Goal: Task Accomplishment & Management: Use online tool/utility

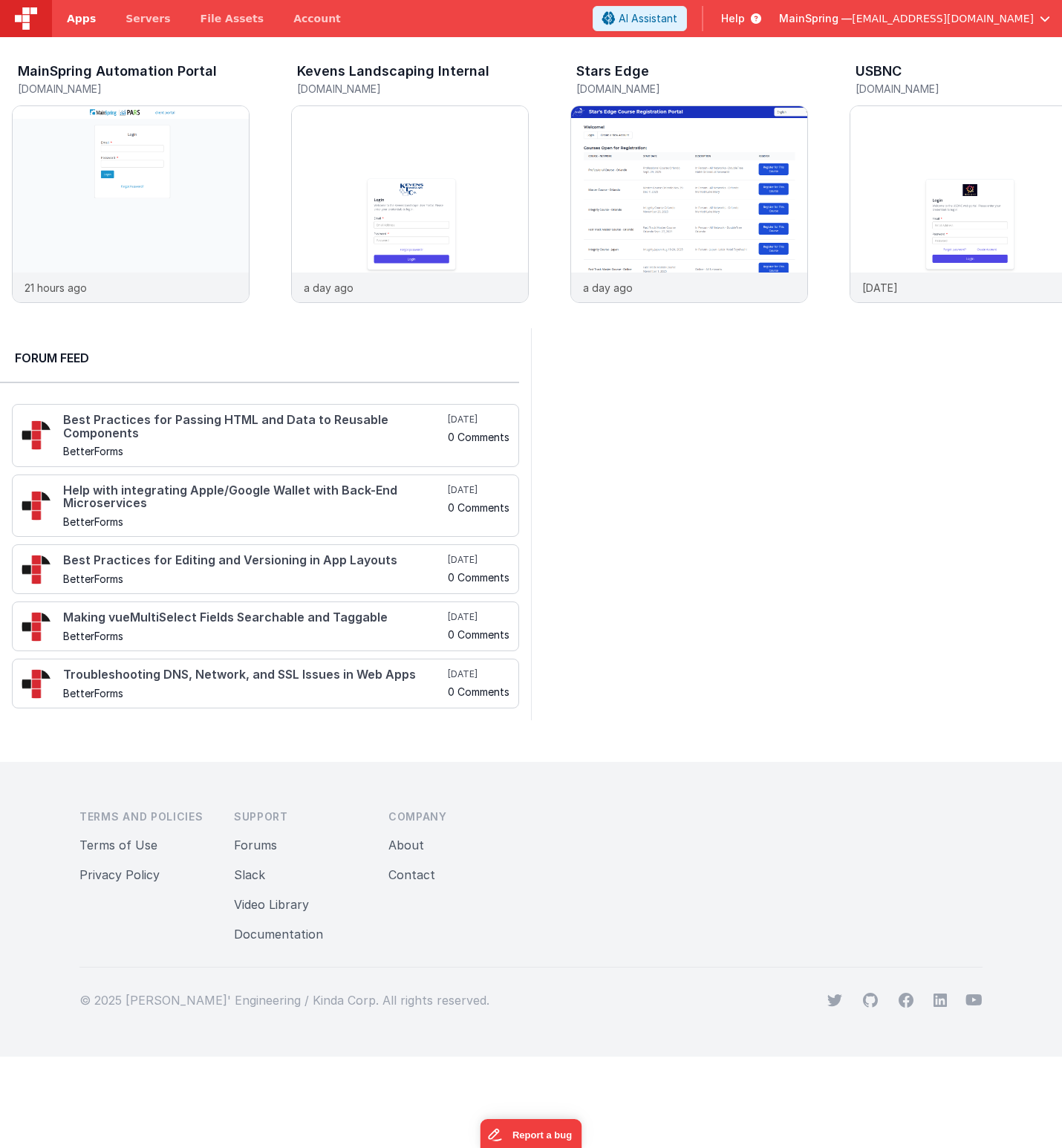
click at [100, 19] on link "Apps" at bounding box center [81, 18] width 59 height 37
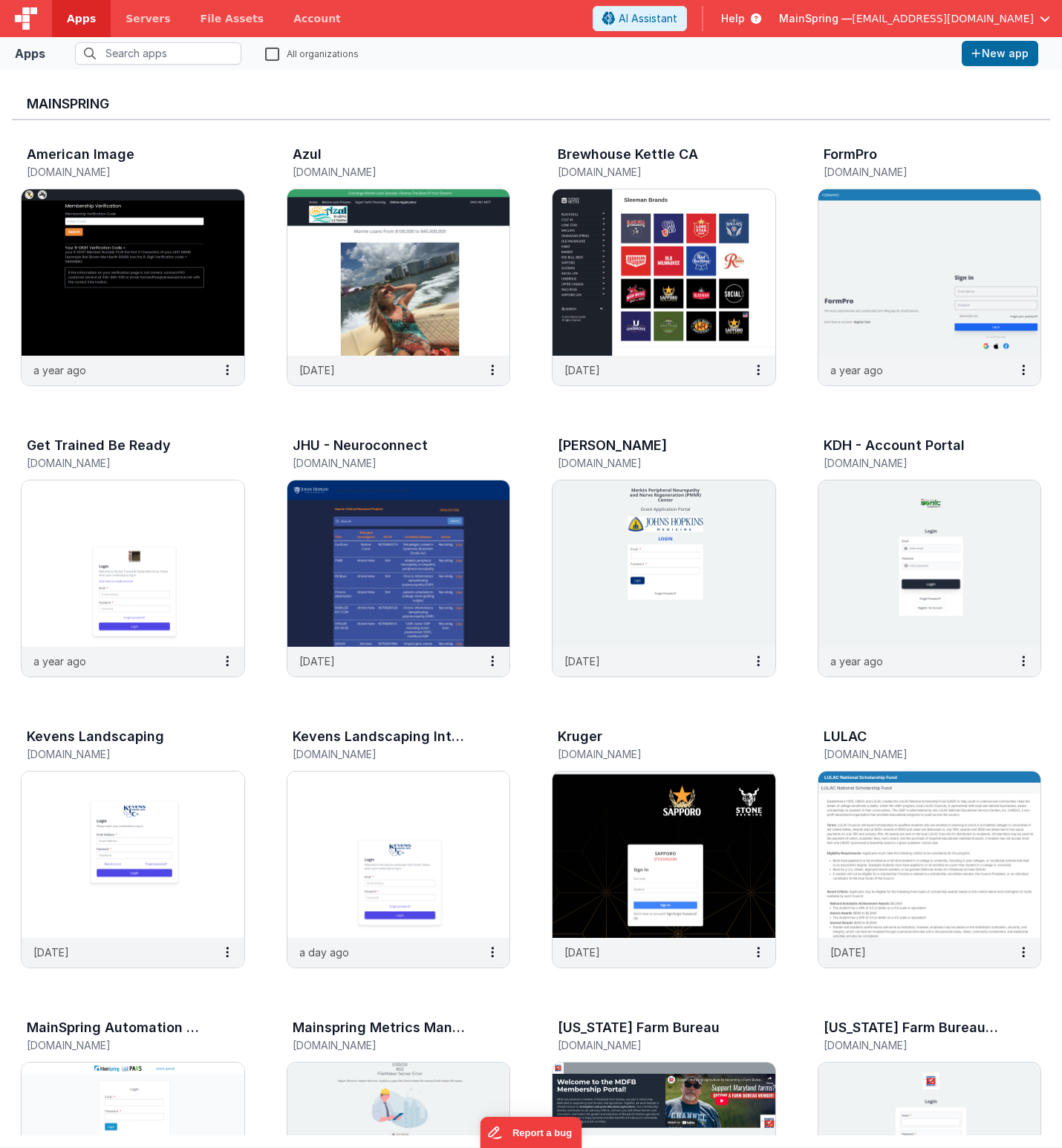
click at [81, 20] on span "Apps" at bounding box center [81, 18] width 29 height 15
click at [180, 58] on input "text" at bounding box center [158, 53] width 167 height 22
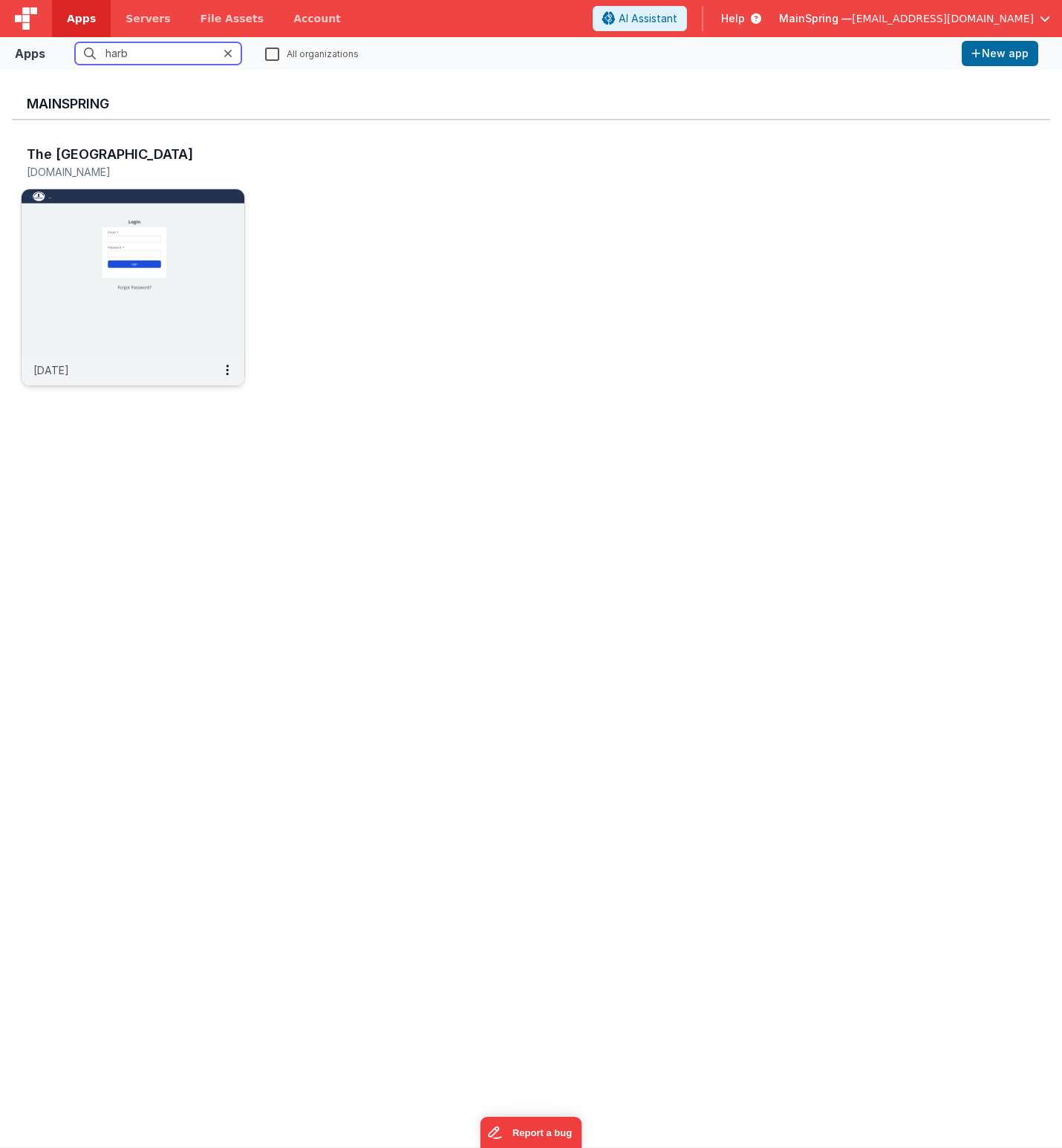
type input "harb"
click at [176, 298] on img at bounding box center [133, 272] width 223 height 167
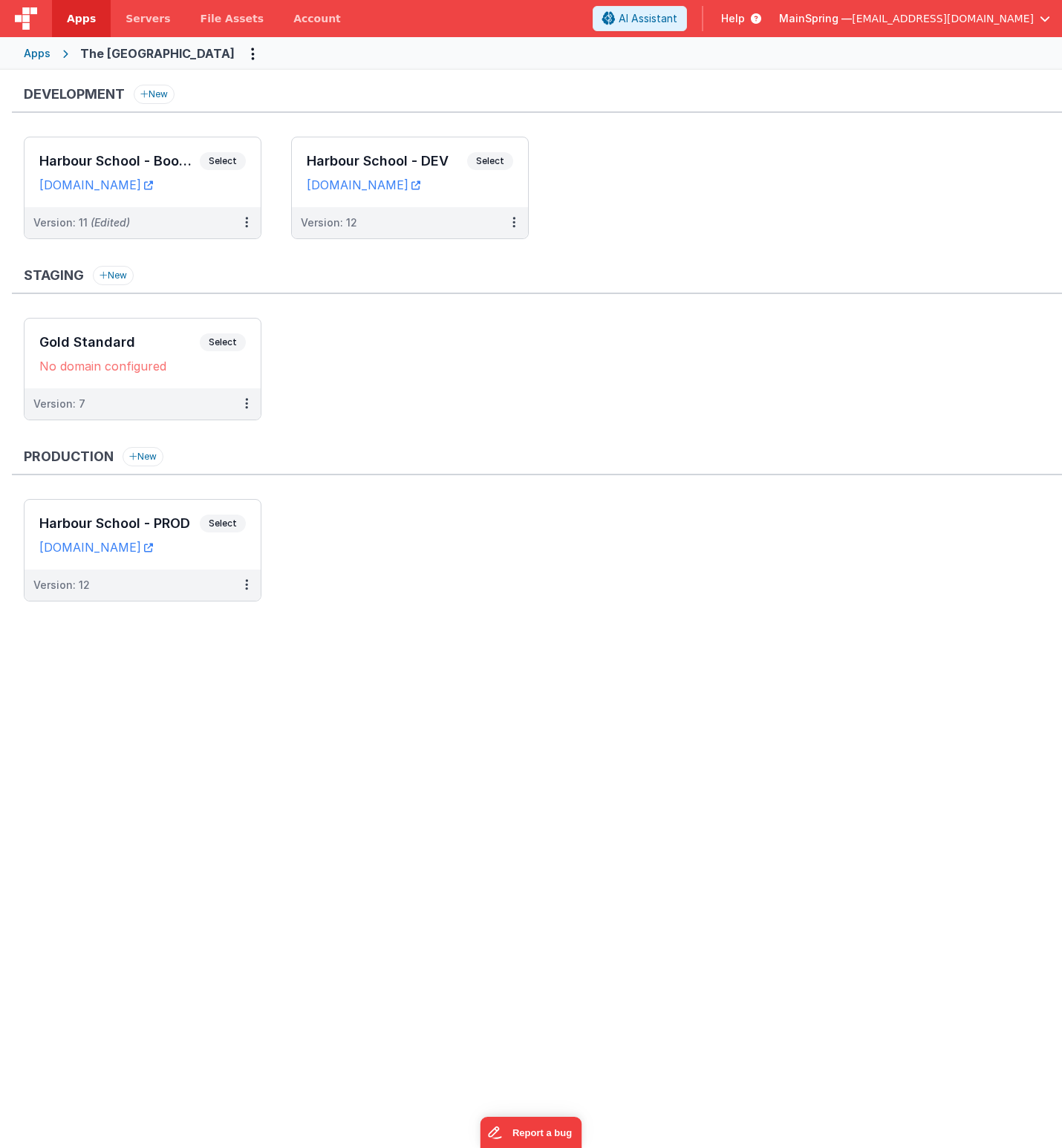
click at [402, 294] on div "Staging New" at bounding box center [537, 280] width 1050 height 28
click at [378, 220] on div "Version: 12" at bounding box center [401, 223] width 199 height 15
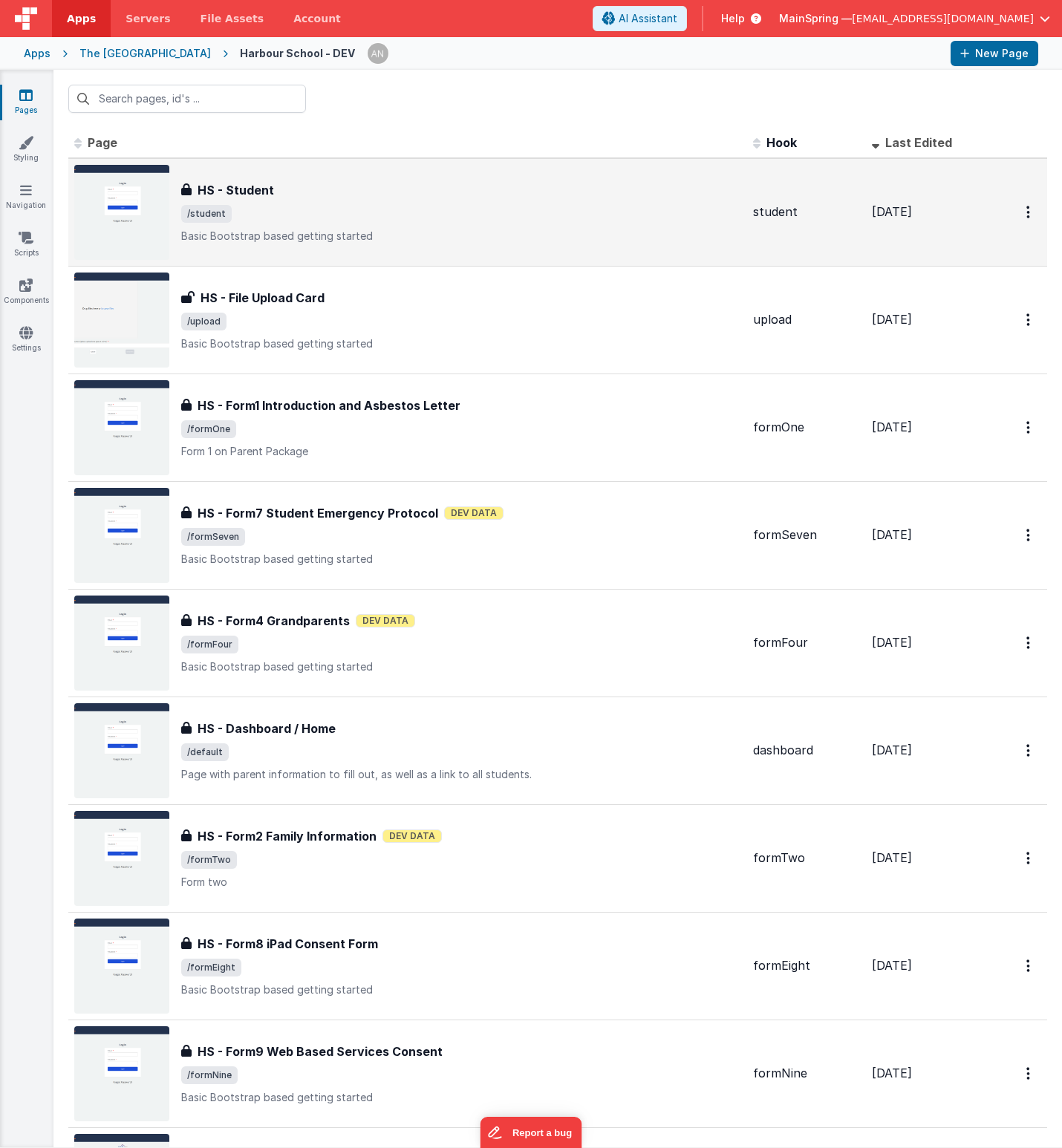
click at [671, 223] on div "HS - Student HS - Student /student Basic Bootstrap based getting started" at bounding box center [460, 212] width 560 height 62
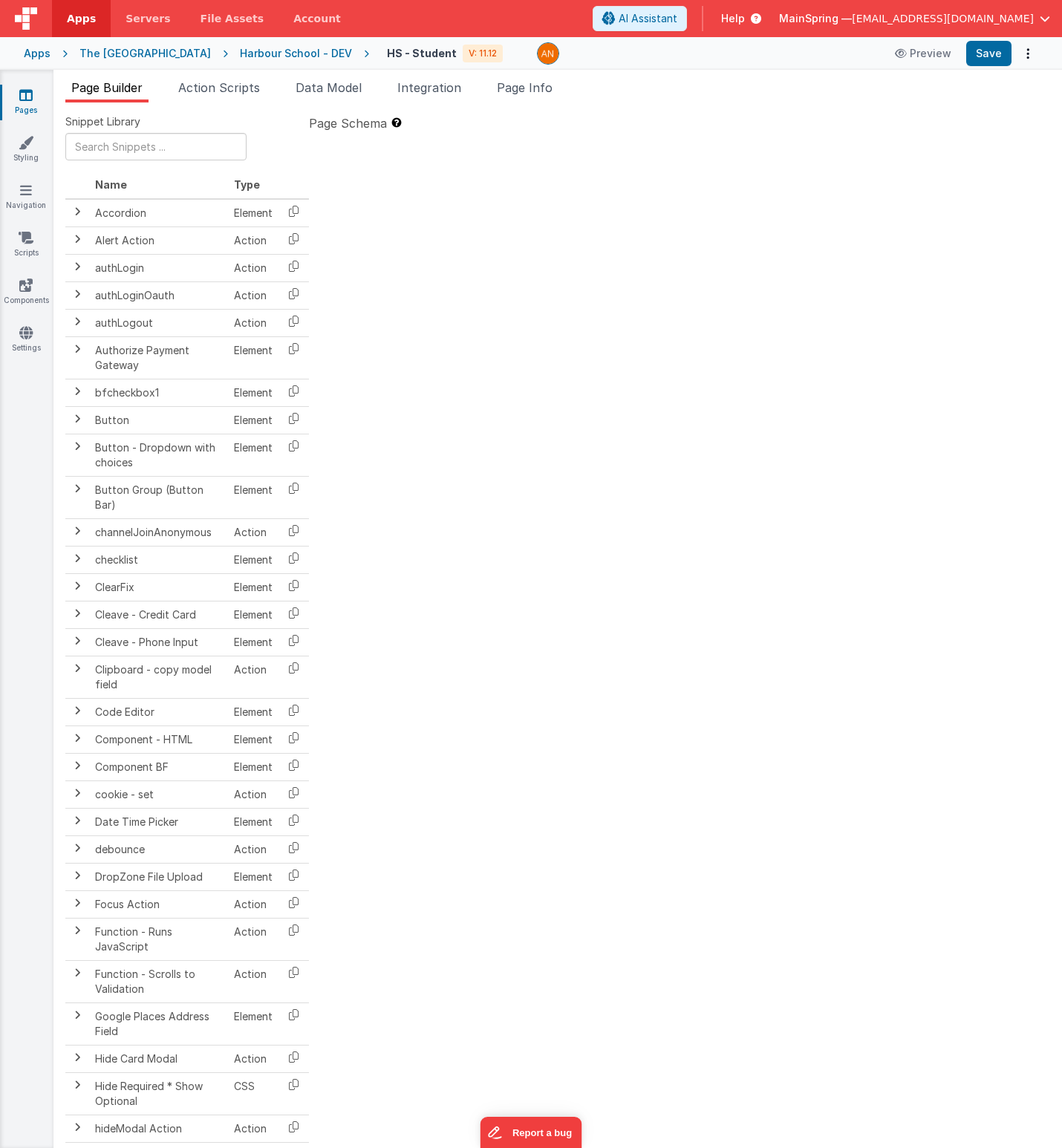
click at [265, 46] on div "Harbour School - DEV" at bounding box center [295, 54] width 112 height 15
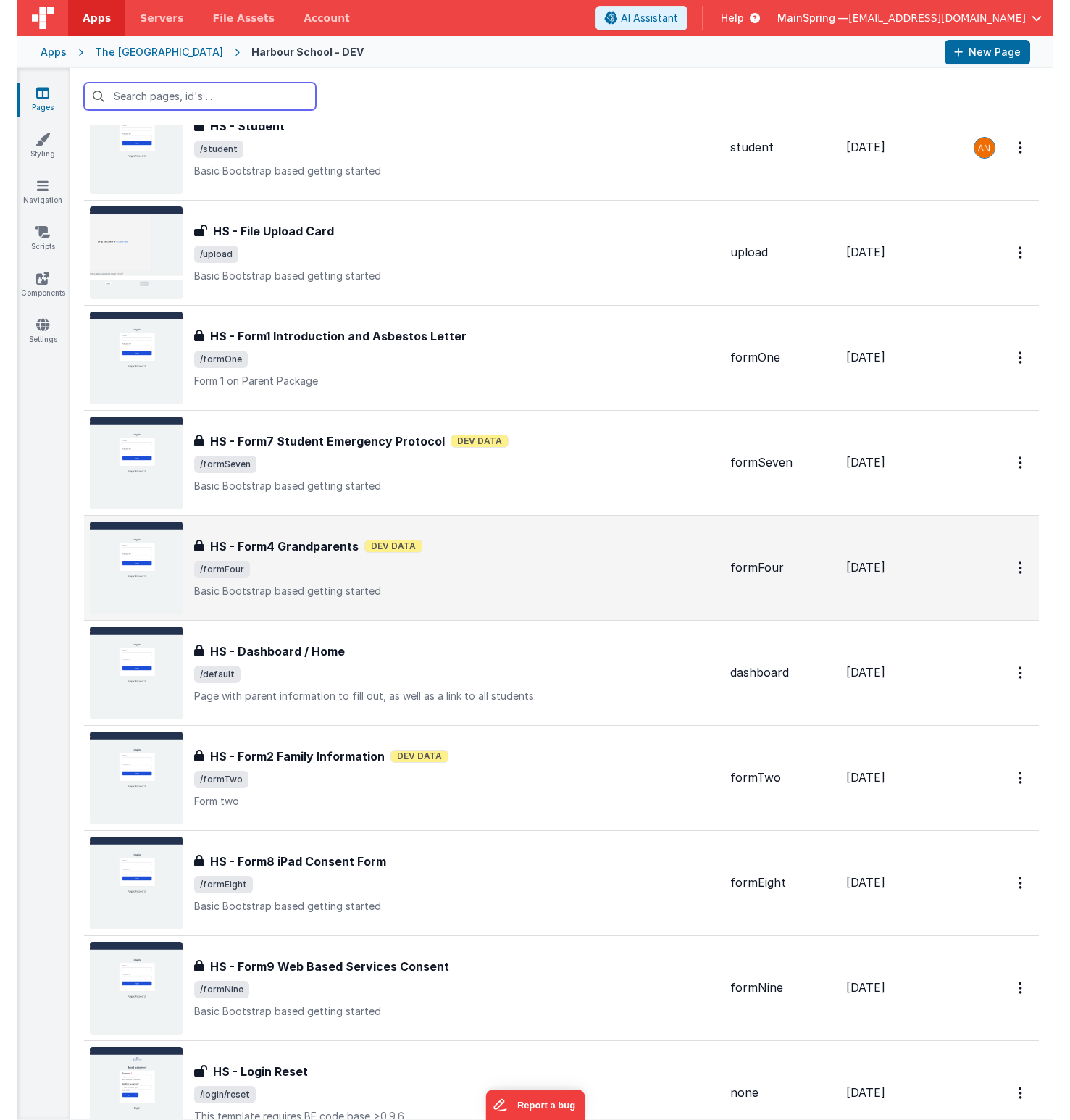
scroll to position [60, 0]
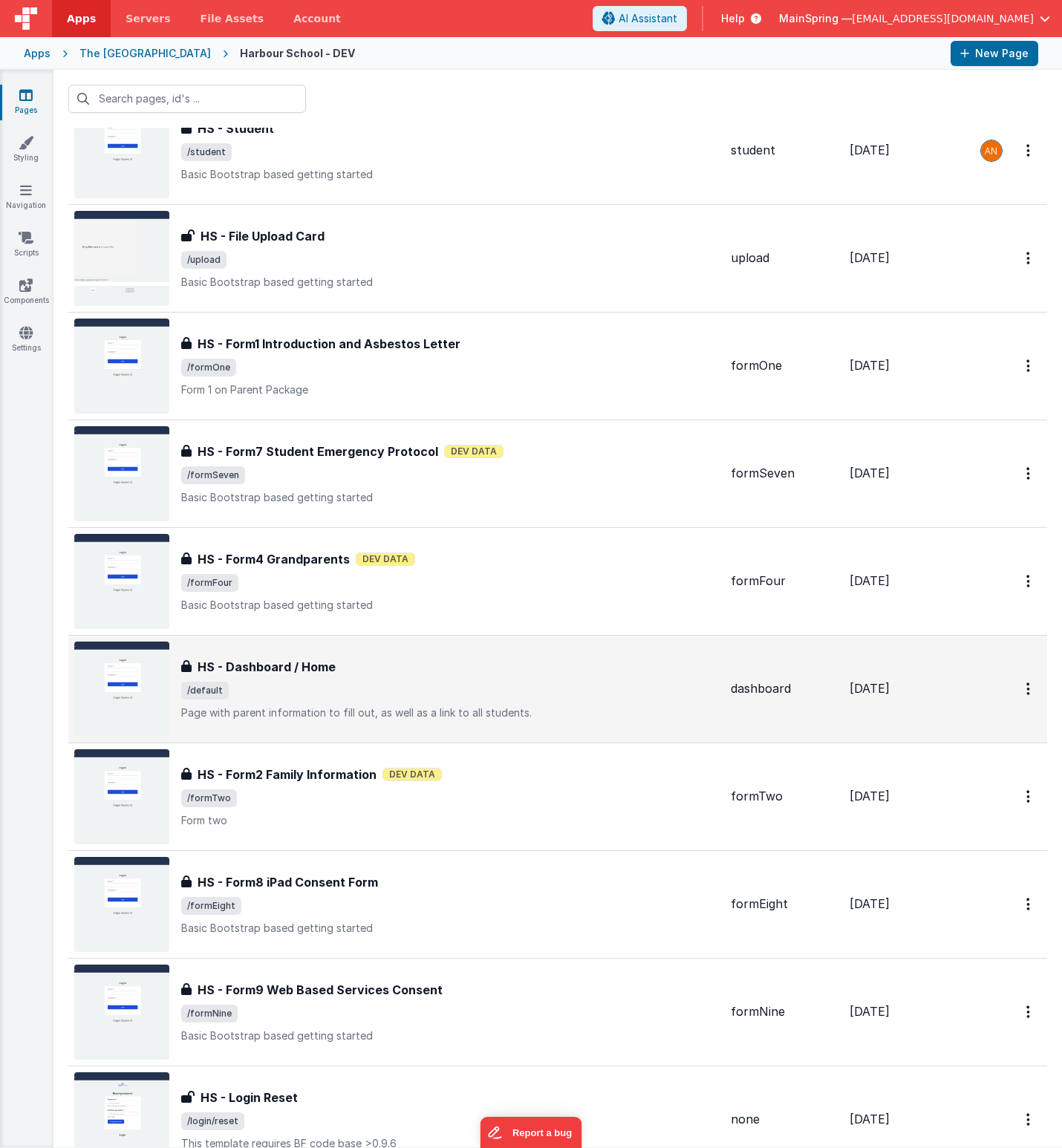
click at [474, 703] on div "HS - Dashboard / Home HS - Dashboard / Home /default Page with parent informati…" at bounding box center [450, 688] width 538 height 62
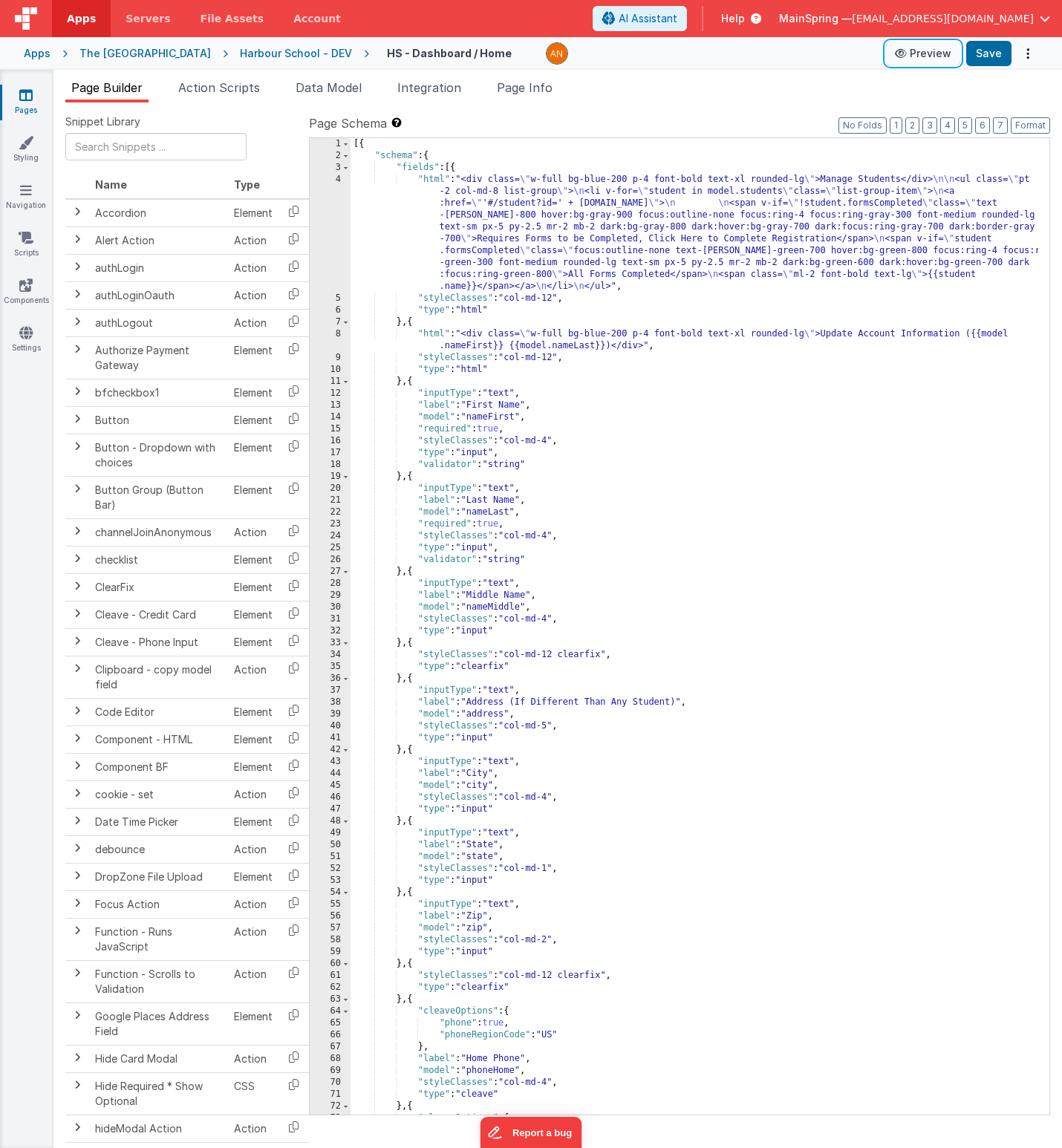
click at [733, 59] on button "Preview" at bounding box center [923, 53] width 75 height 24
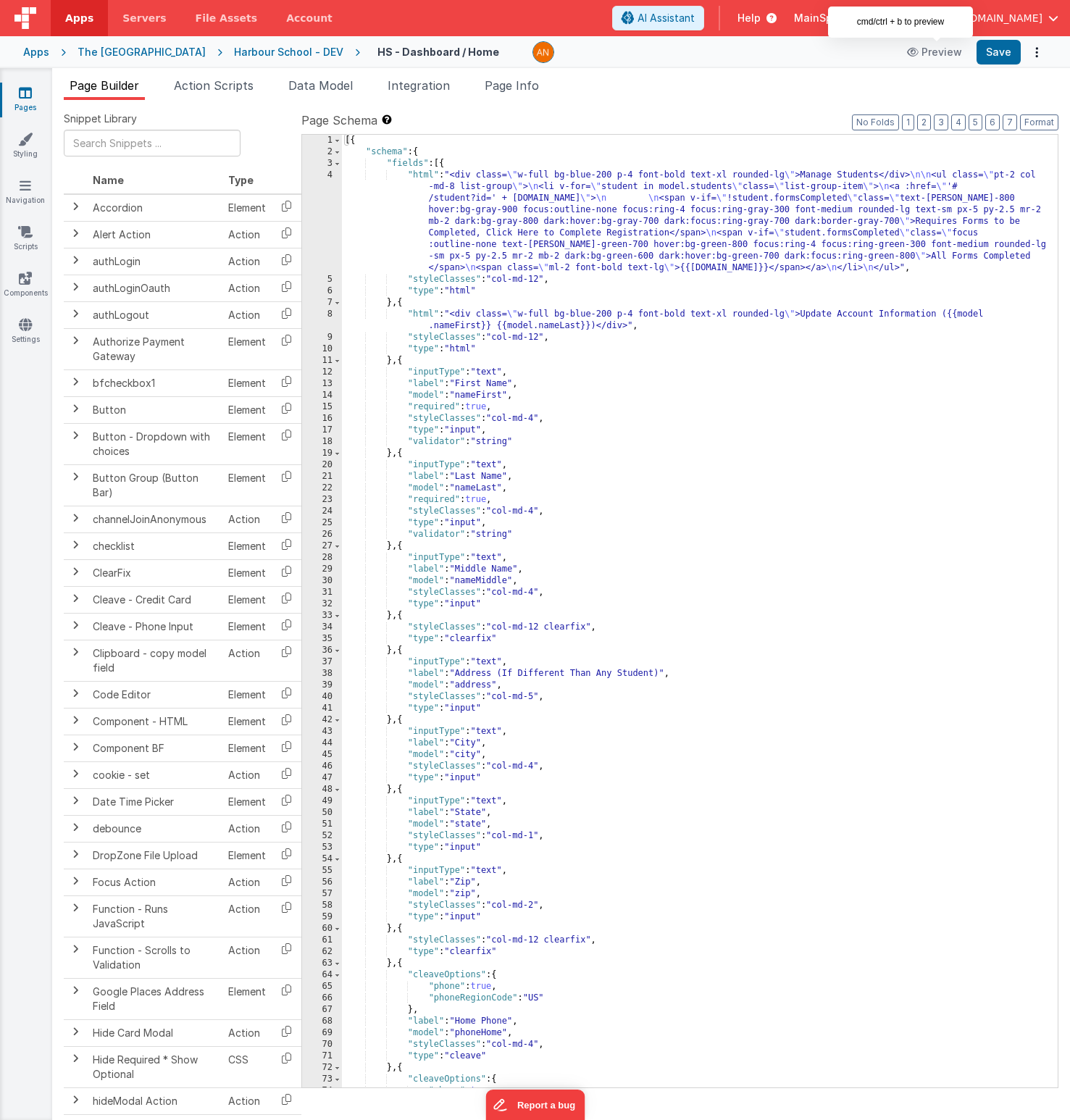
click at [236, 51] on div "Harbour School - DEV" at bounding box center [288, 53] width 109 height 15
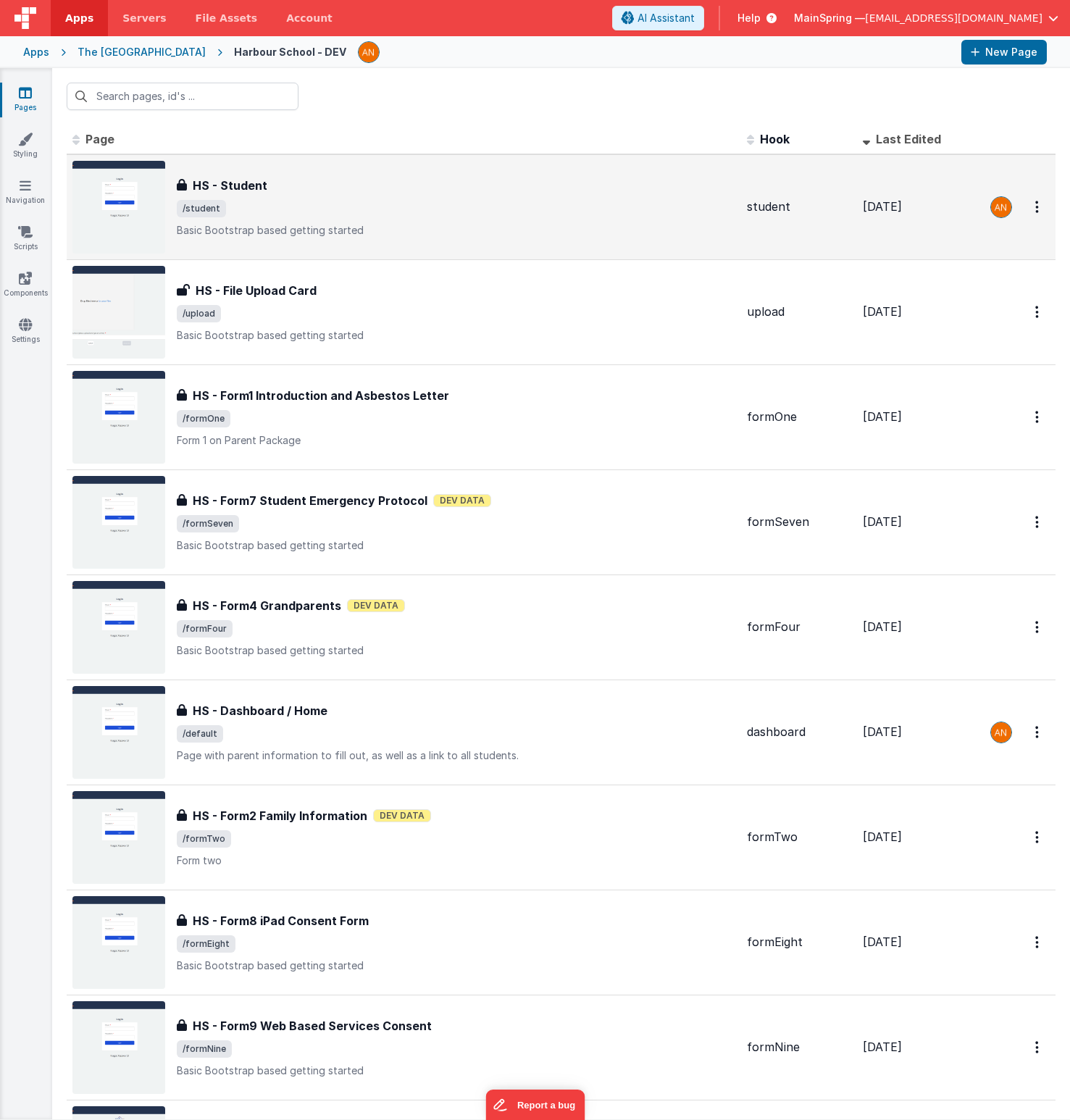
click at [304, 211] on span "/student" at bounding box center [456, 208] width 558 height 17
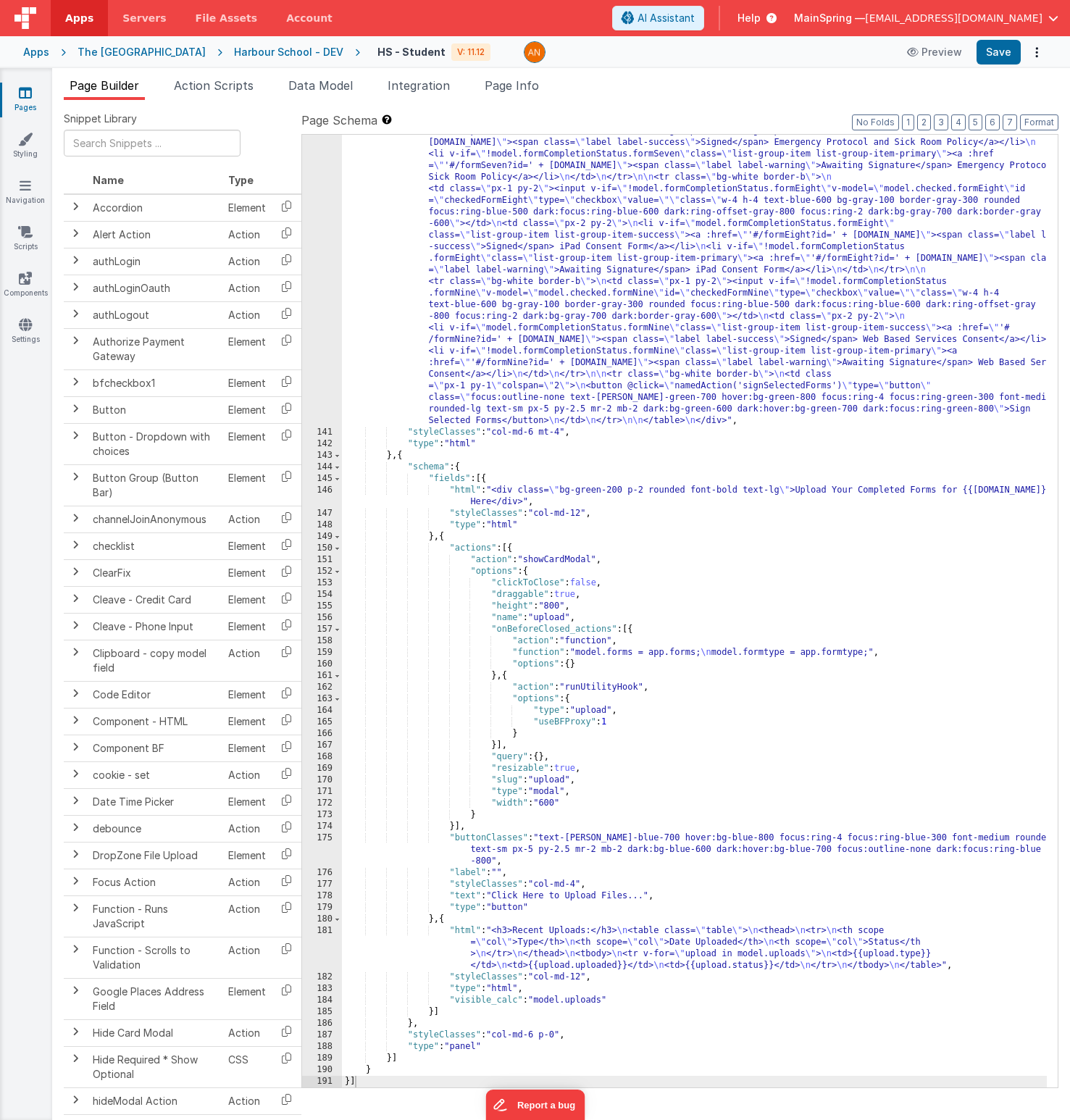
scroll to position [2560, 0]
click at [715, 585] on div ""html" : "<div class= \" p-2 text-lg font-bold rounded bg-orange-200 \" v-if= \…" at bounding box center [694, 295] width 705 height 2193
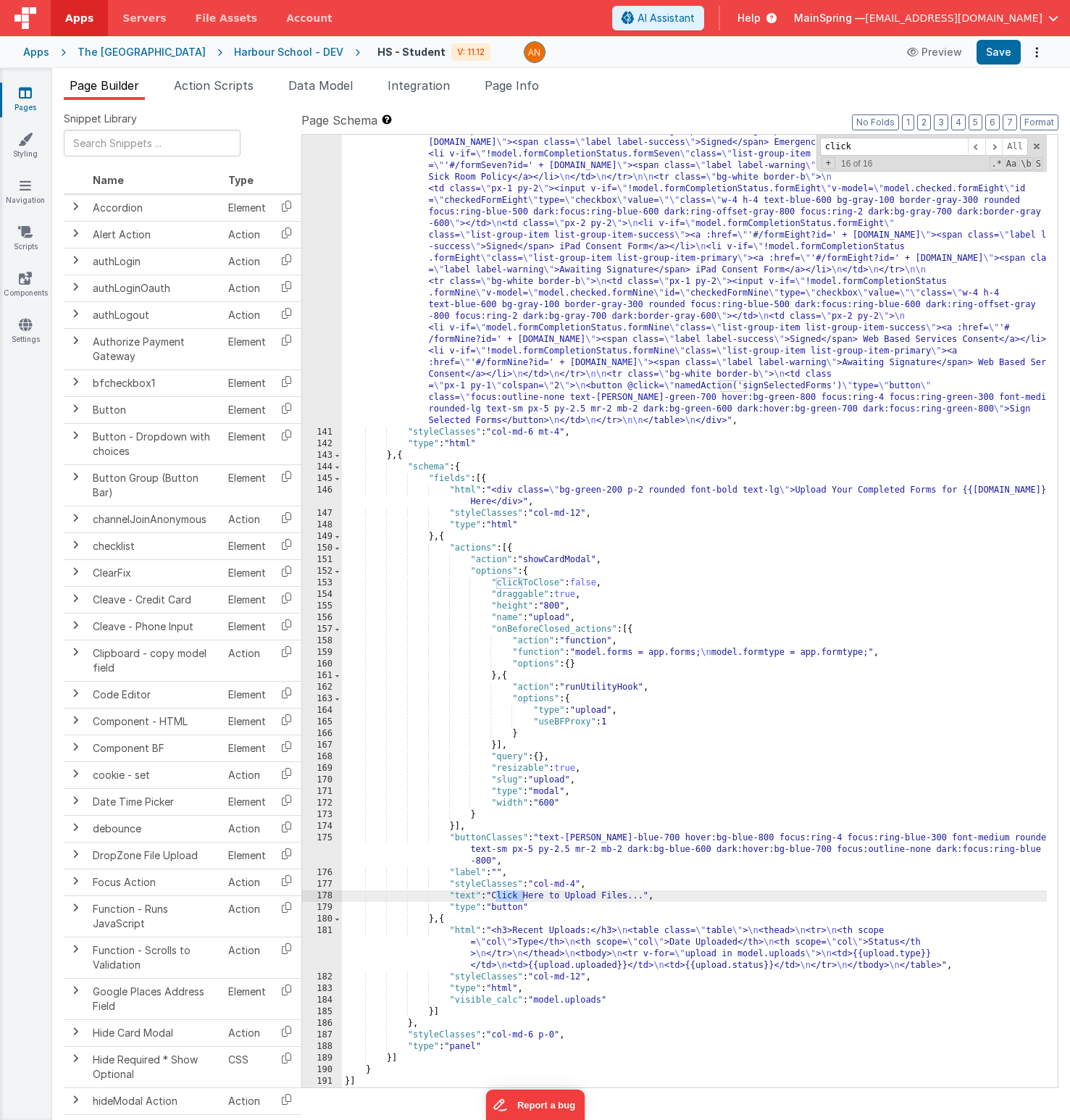
type input "click"
click at [637, 966] on div ""html" : "<div class= \" p-2 text-lg font-bold rounded bg-orange-200 \" v-if= \…" at bounding box center [694, 295] width 705 height 2193
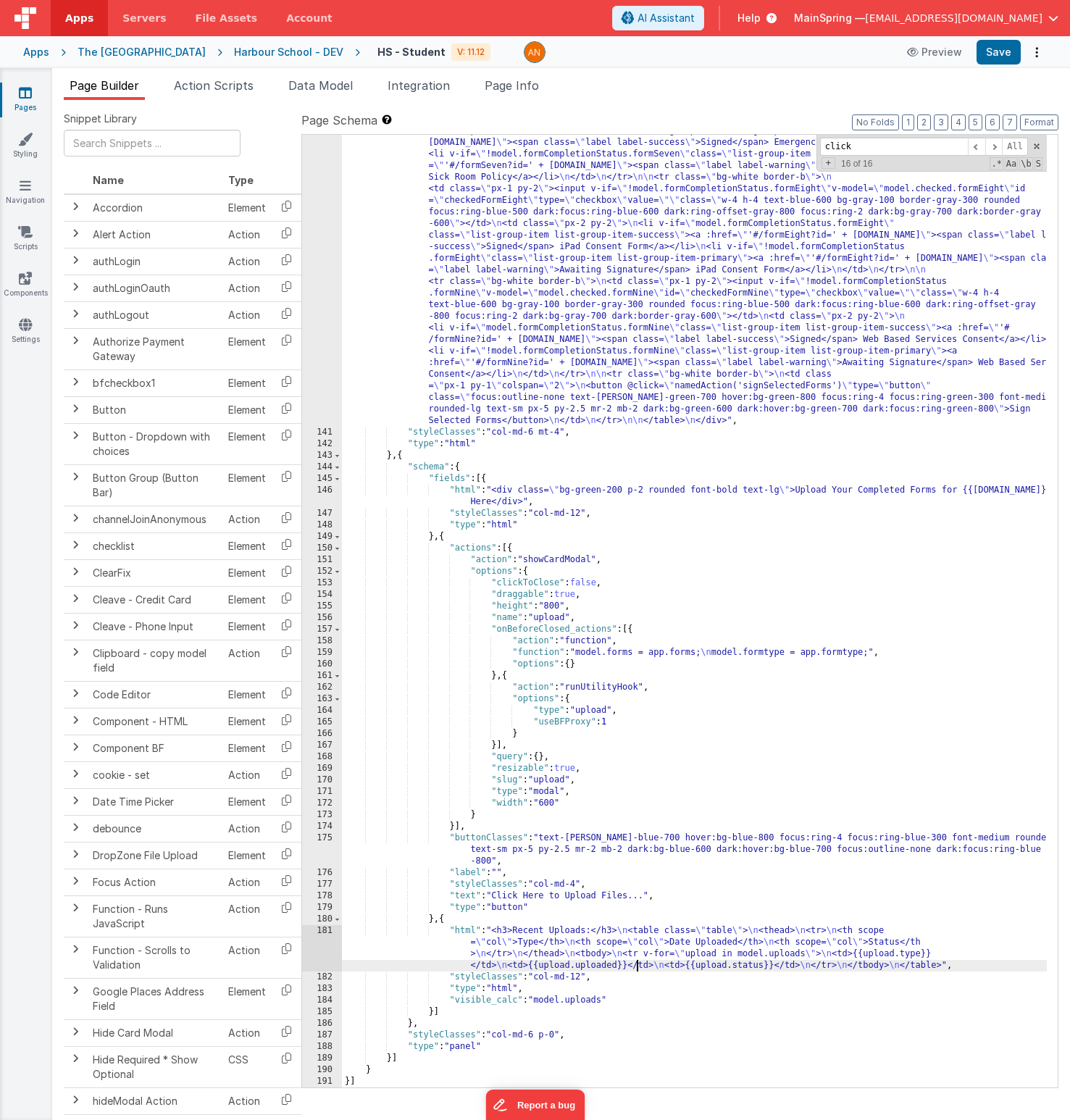
click at [313, 945] on div "181" at bounding box center [321, 948] width 40 height 46
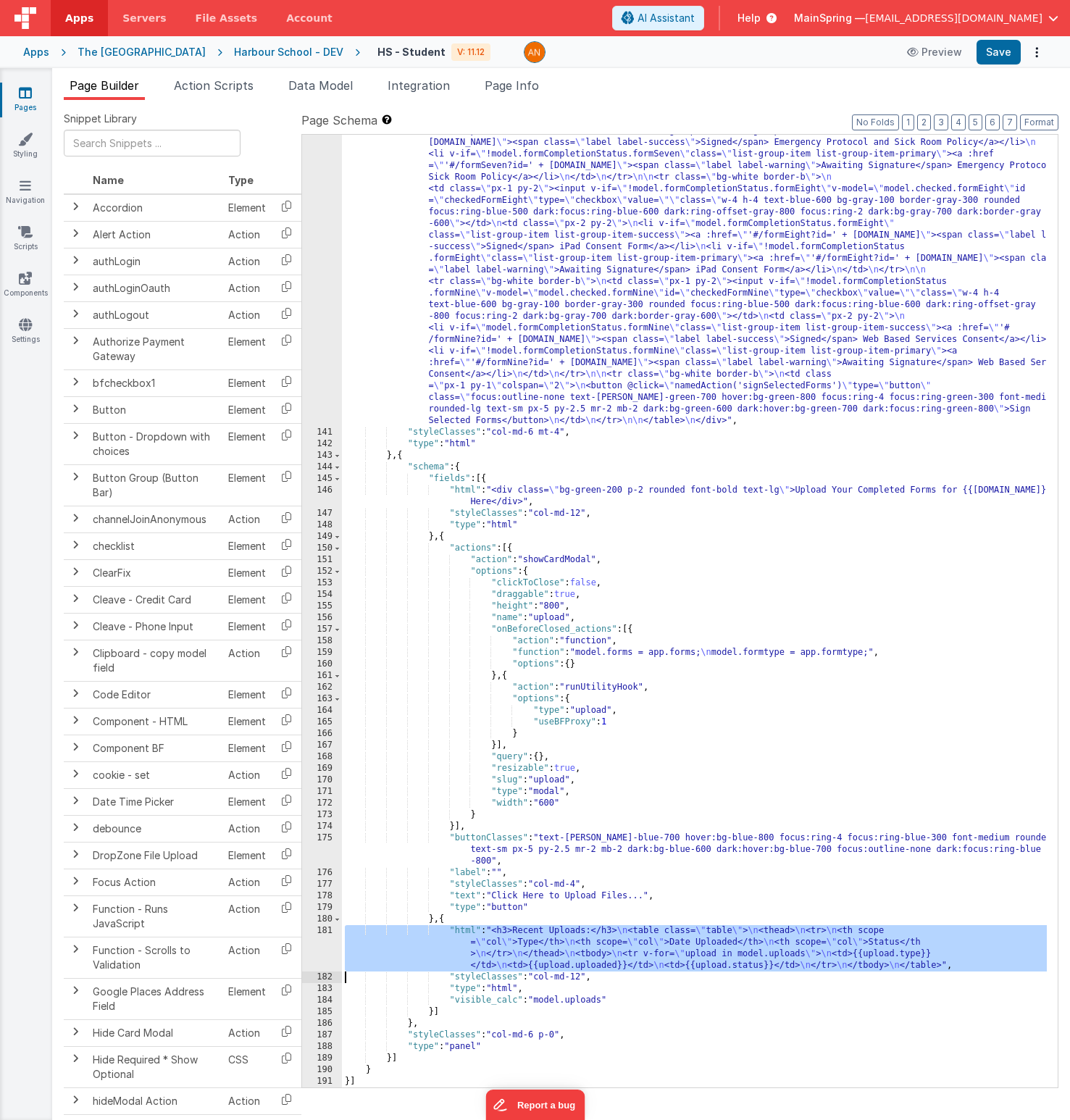
click at [684, 350] on div ""html" : "<div class= \" p-2 text-lg font-bold rounded bg-orange-200 \" v-if= \…" at bounding box center [694, 295] width 705 height 2193
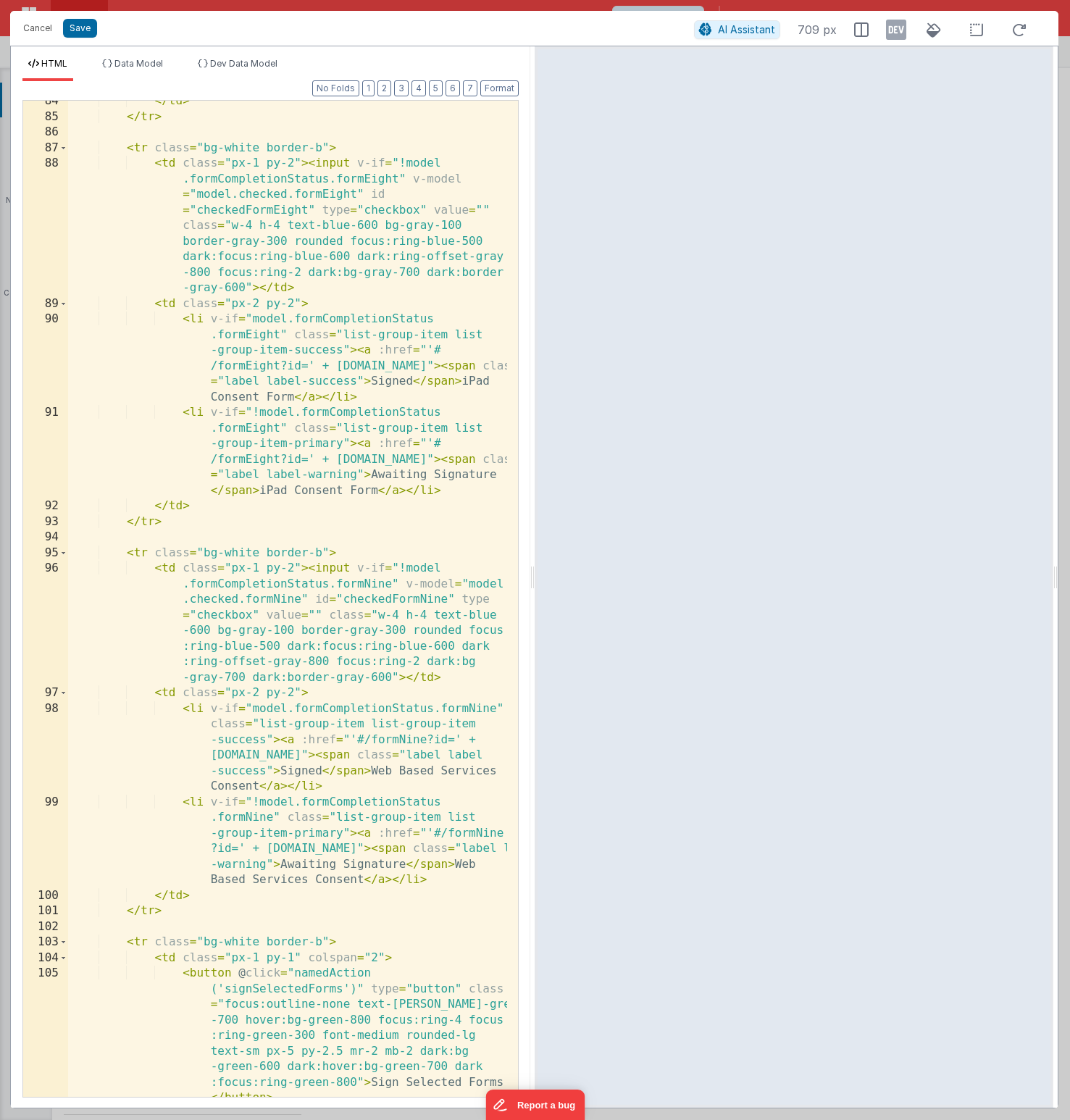
scroll to position [3438, 0]
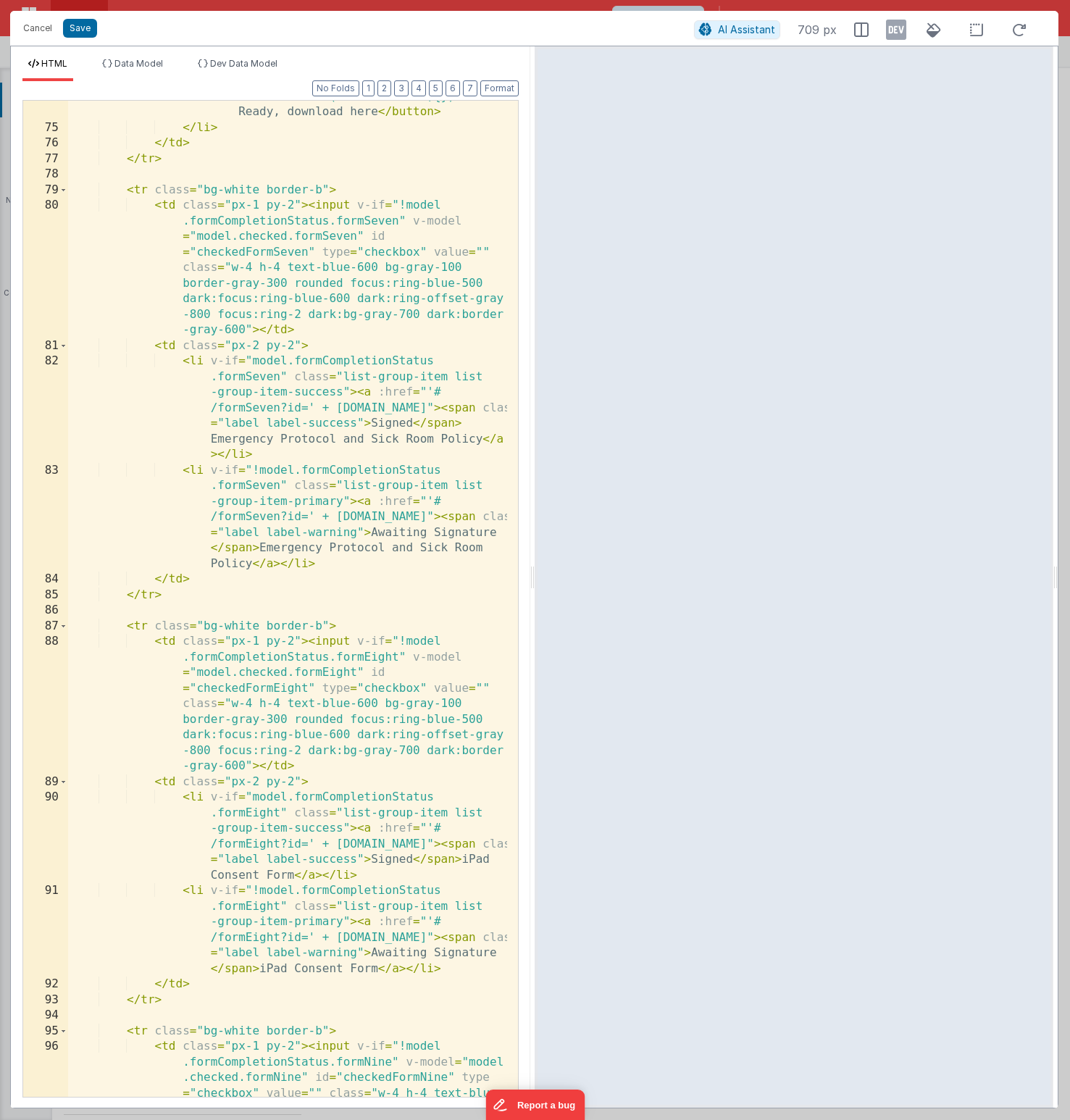
click at [302, 585] on div "< button type = "button" class = "mx-auto text -[PERSON_NAME]-blue-700 hover:bg…" at bounding box center [287, 626] width 439 height 1230
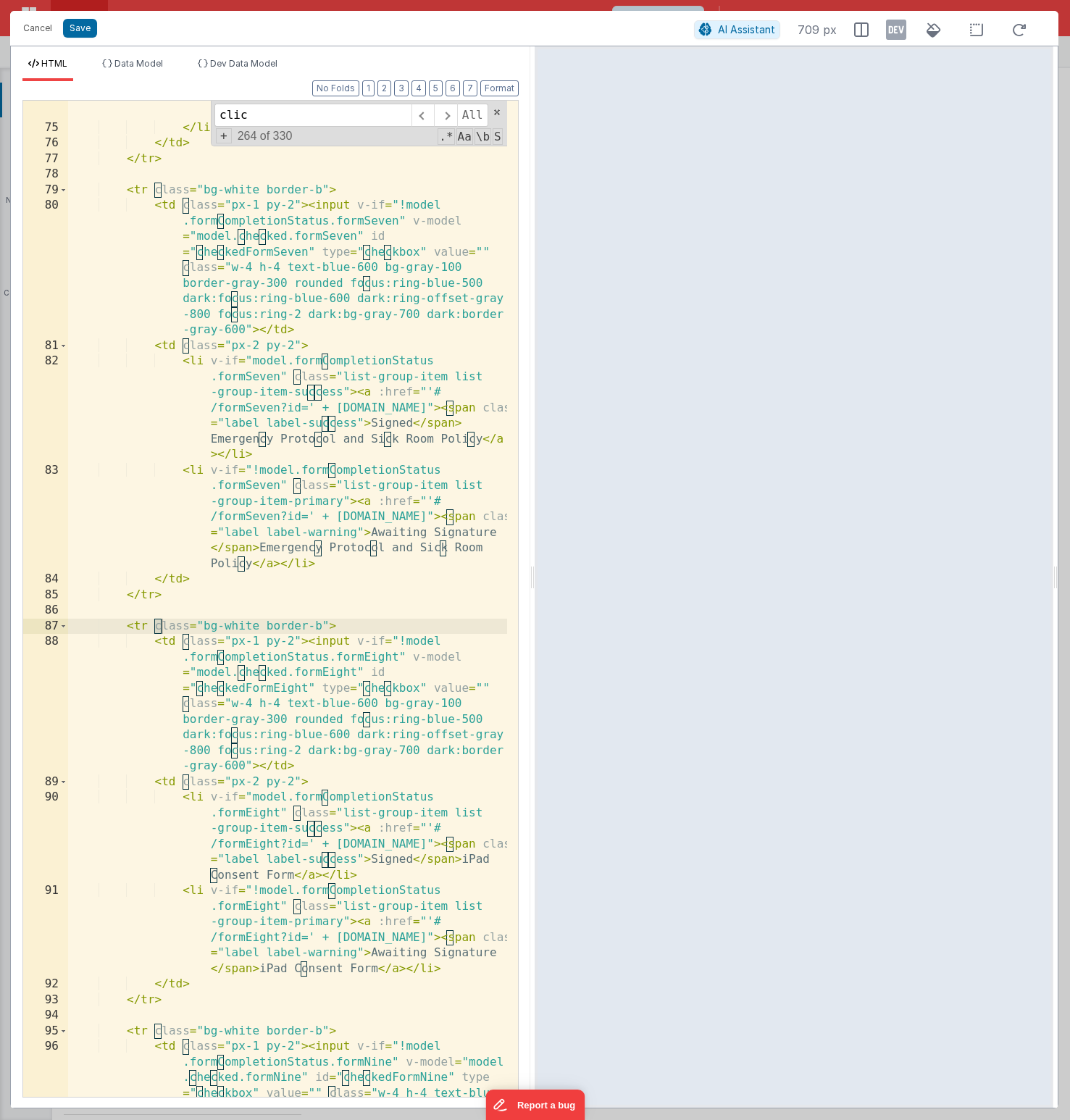
scroll to position [4004, 0]
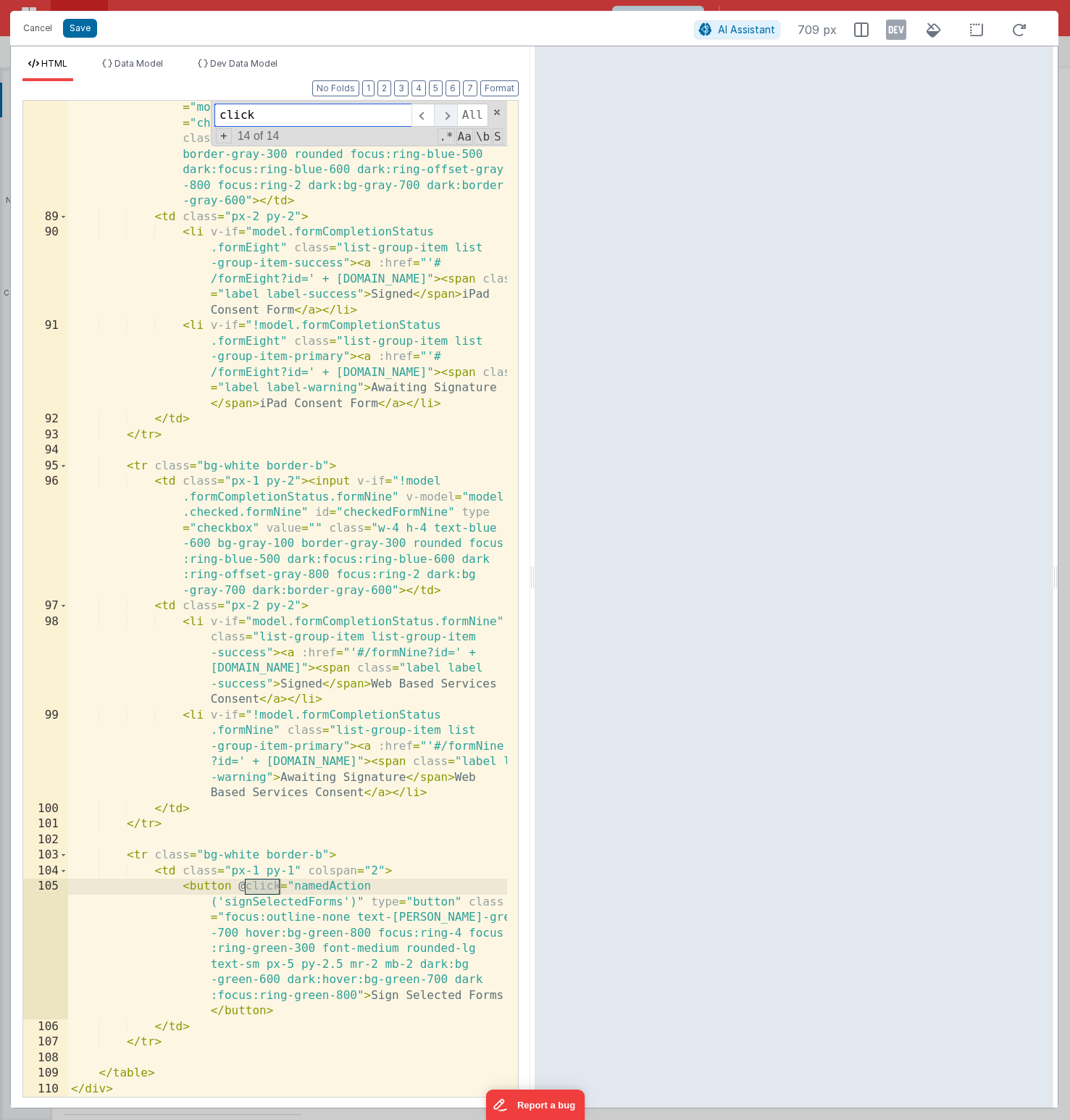
click at [449, 121] on span at bounding box center [445, 115] width 23 height 23
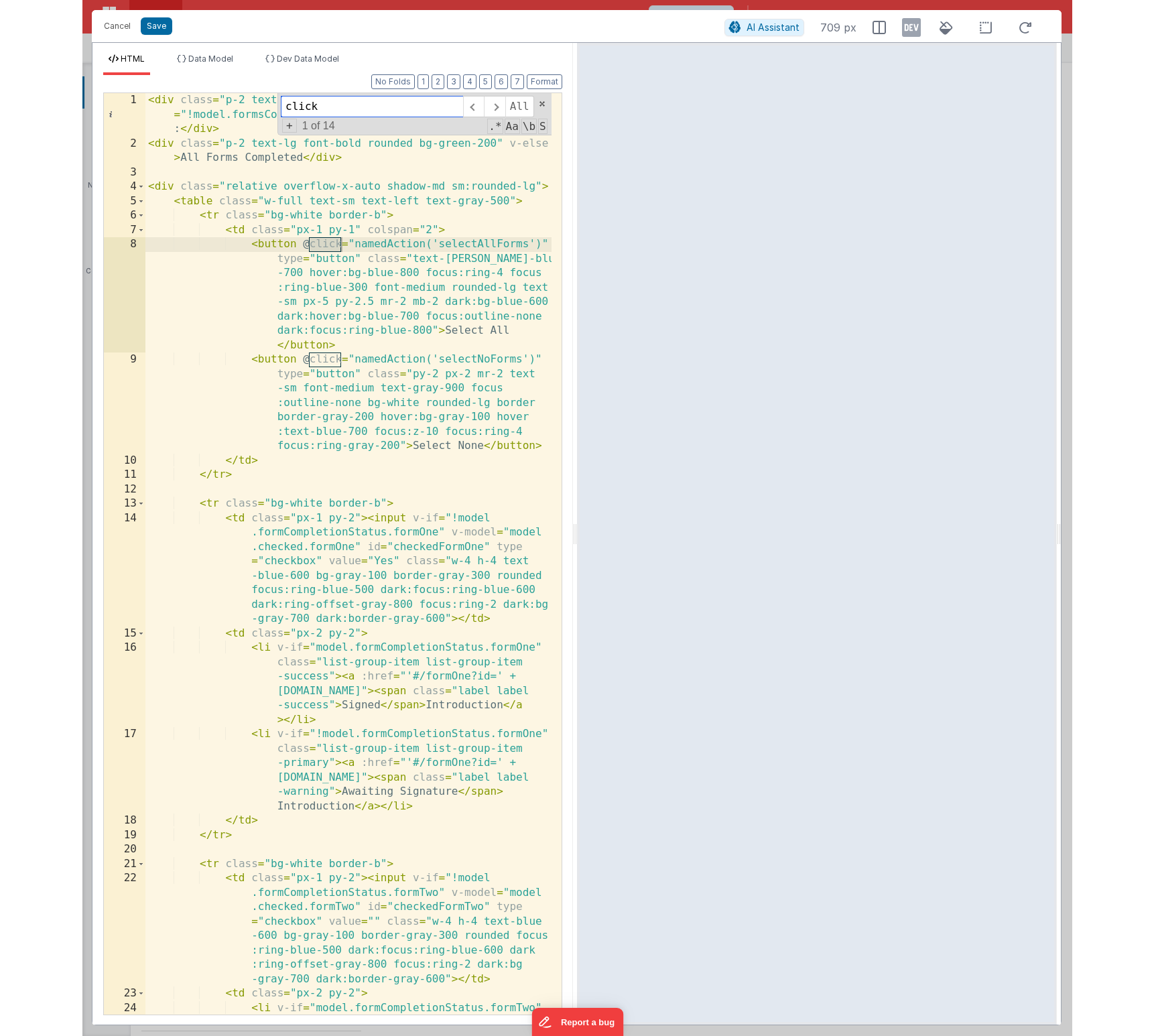
scroll to position [1139, 0]
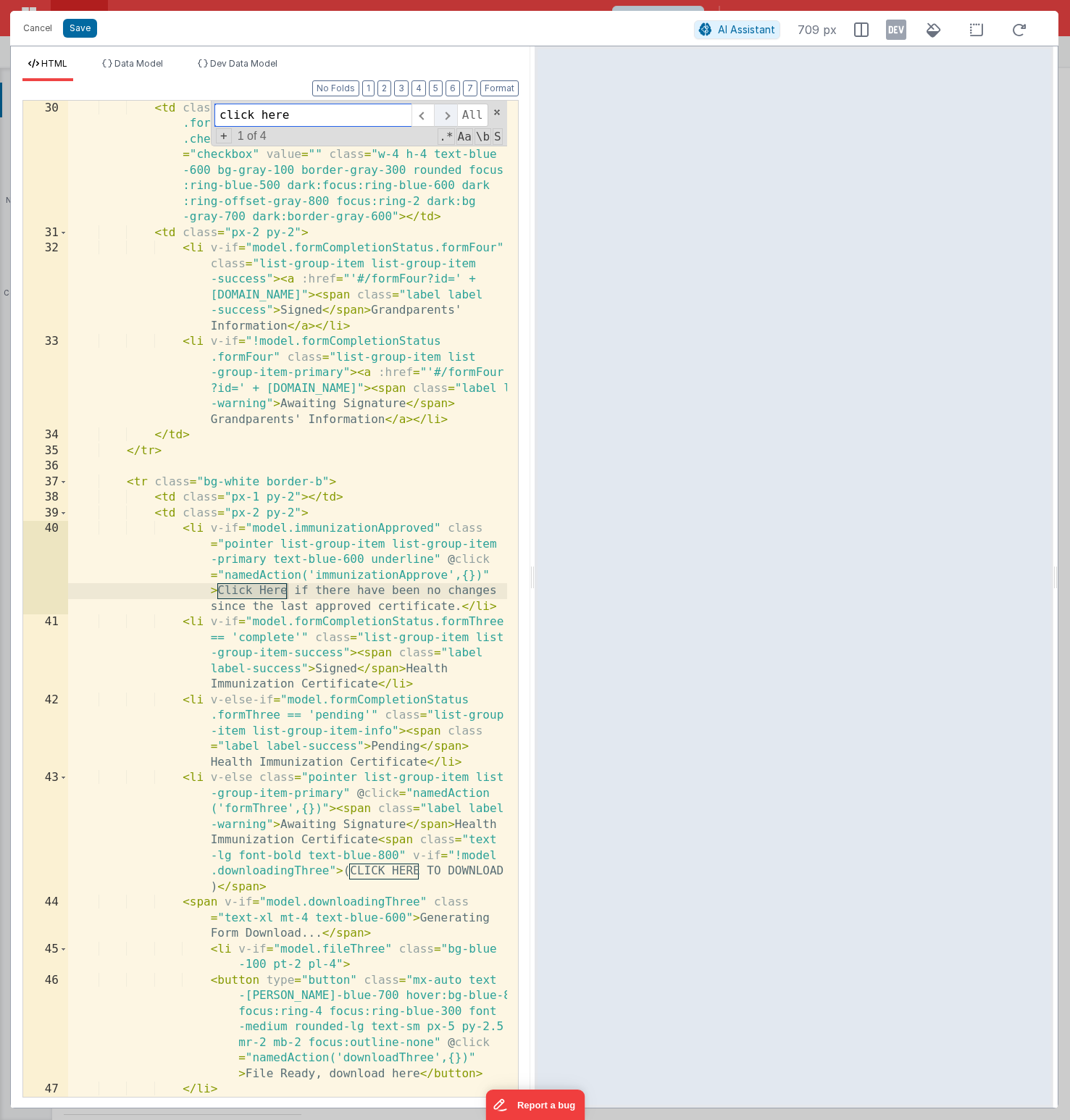
type input "click here"
click at [449, 117] on span at bounding box center [445, 115] width 23 height 23
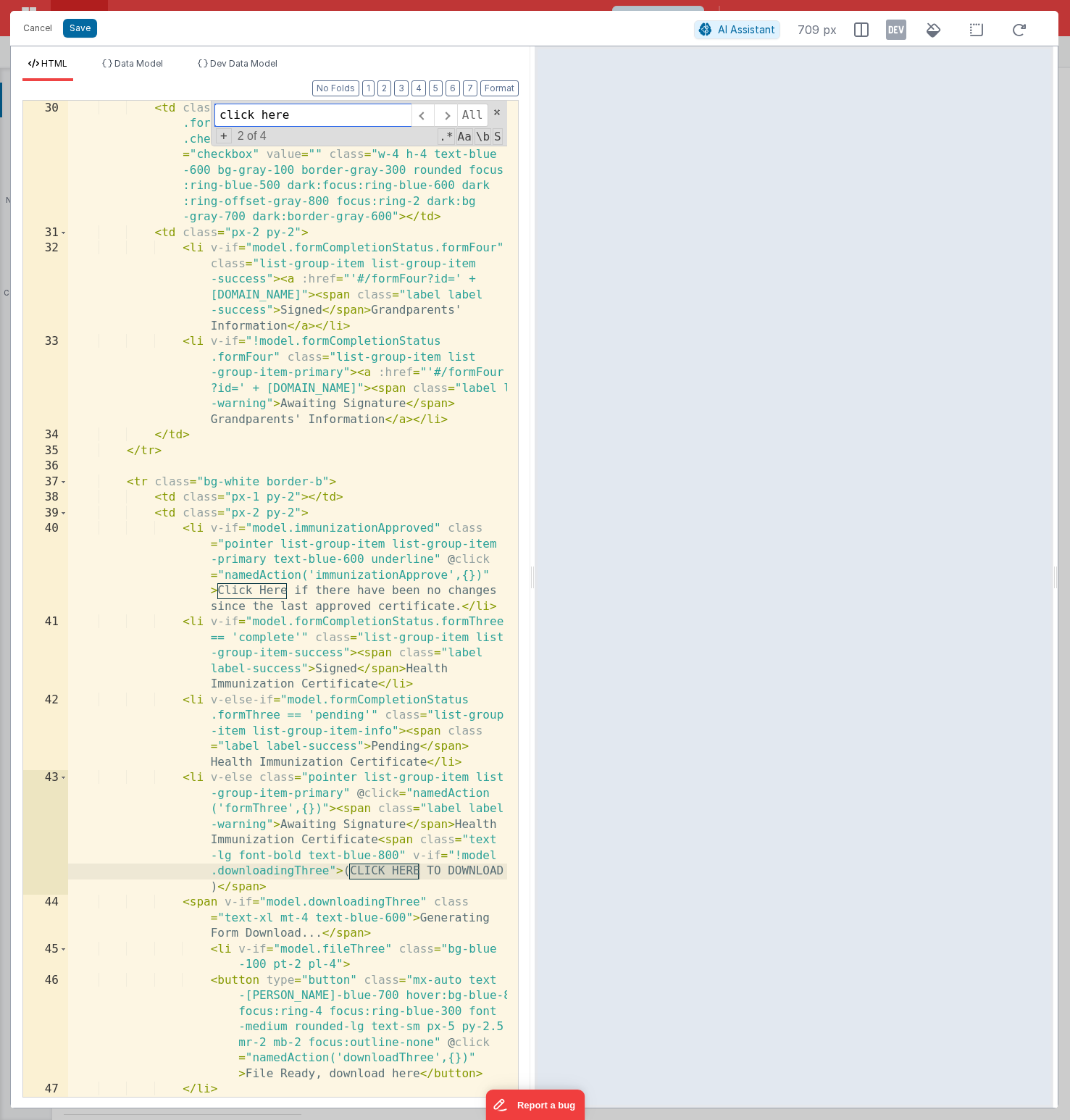
click at [502, 109] on div "click here All Replace All + 2 of 4 .* Aa \b S" at bounding box center [359, 123] width 296 height 45
click at [495, 111] on span at bounding box center [497, 112] width 11 height 11
click at [46, 32] on button "Cancel" at bounding box center [38, 28] width 44 height 20
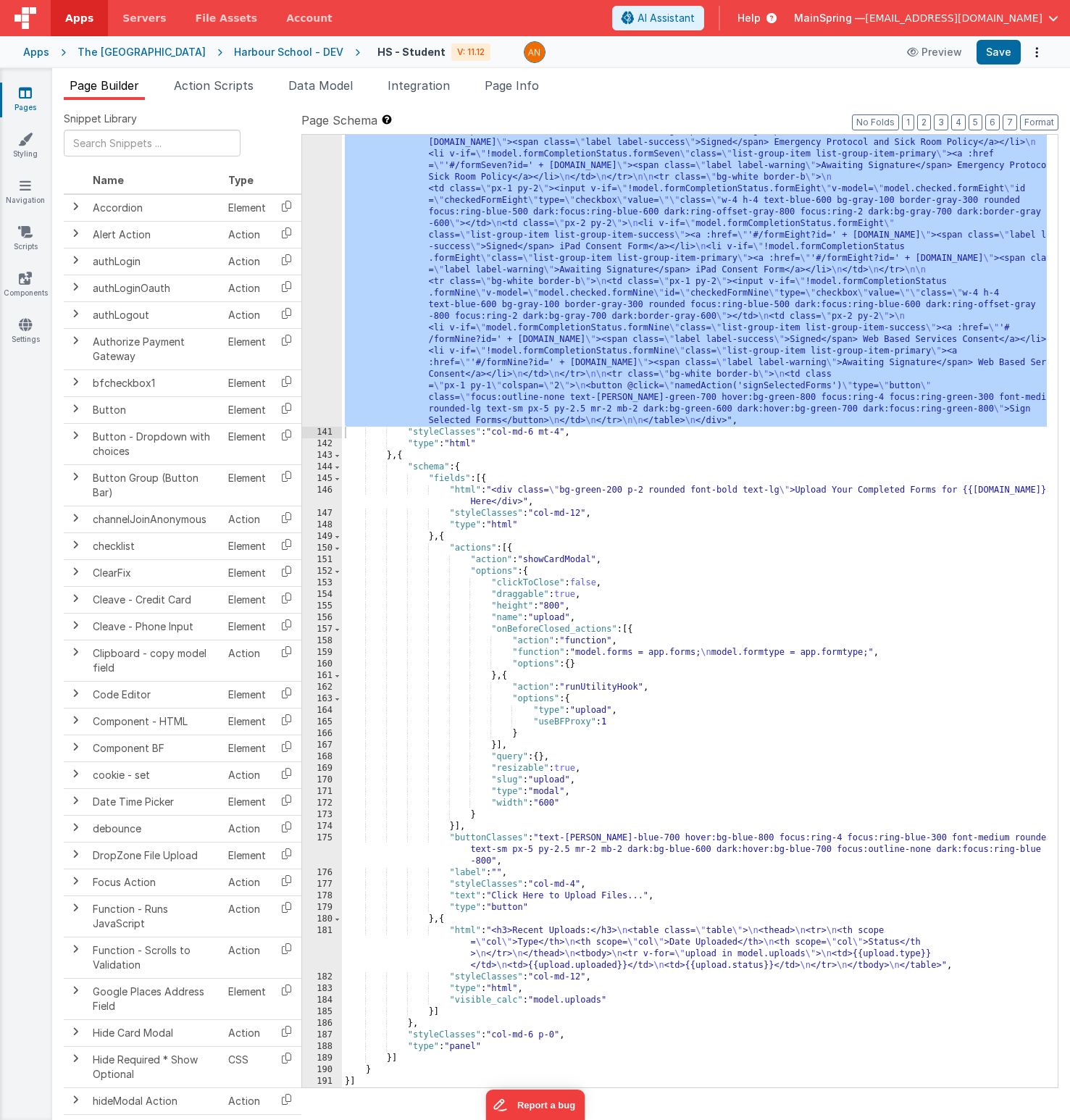
click at [639, 393] on div ""html" : "<div class= \" p-2 text-lg font-bold rounded bg-orange-200 \" v-if= \…" at bounding box center [694, 295] width 705 height 2193
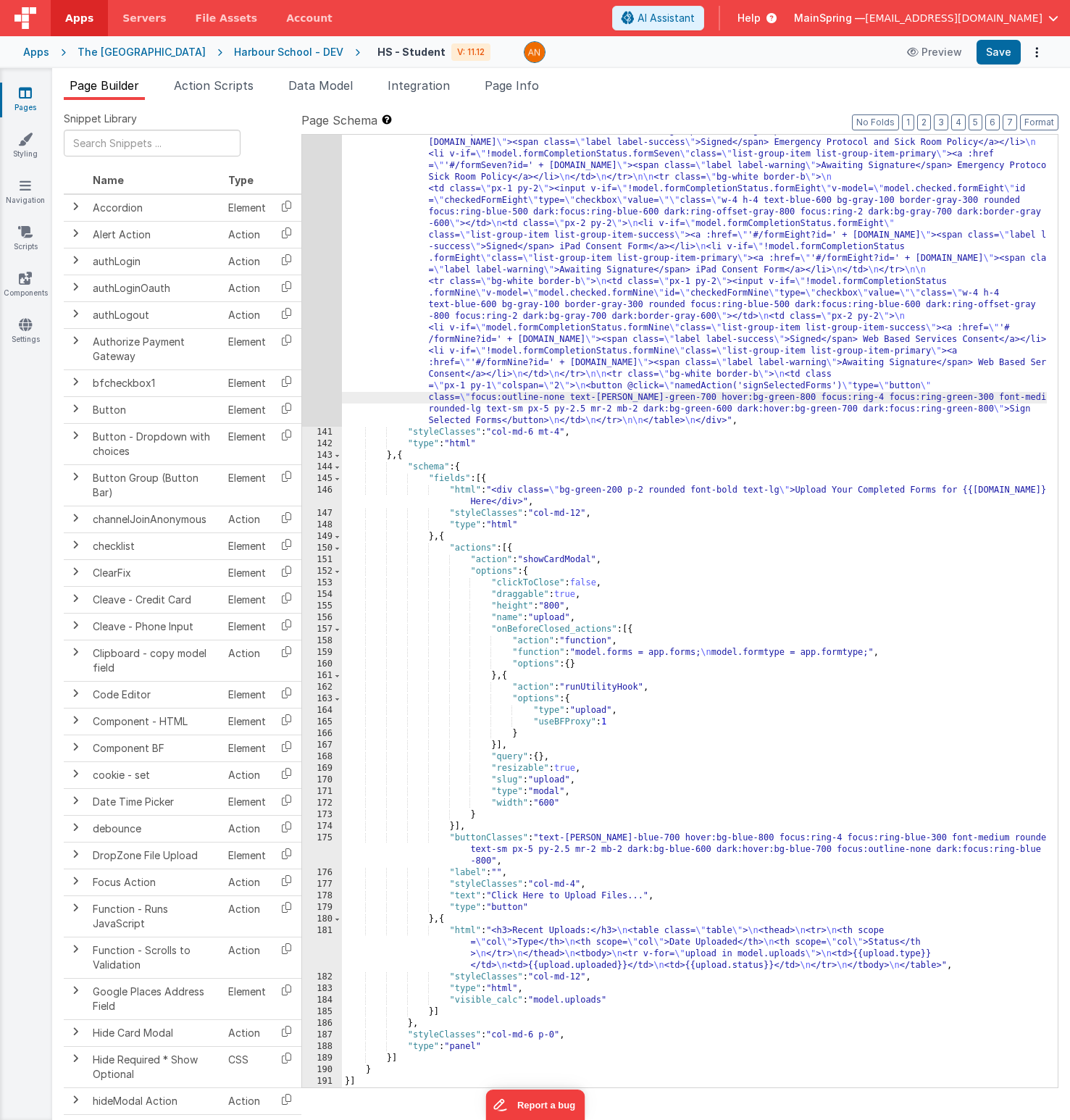
click at [235, 107] on div "Snippet Library Name Type Accordion Element Alert Action Action authLogin Actio…" at bounding box center [561, 622] width 1018 height 1043
click at [233, 100] on div "Snippet Library Name Type Accordion Element Alert Action Action authLogin Actio…" at bounding box center [561, 622] width 1018 height 1043
click at [227, 84] on span "Action Scripts" at bounding box center [214, 86] width 79 height 15
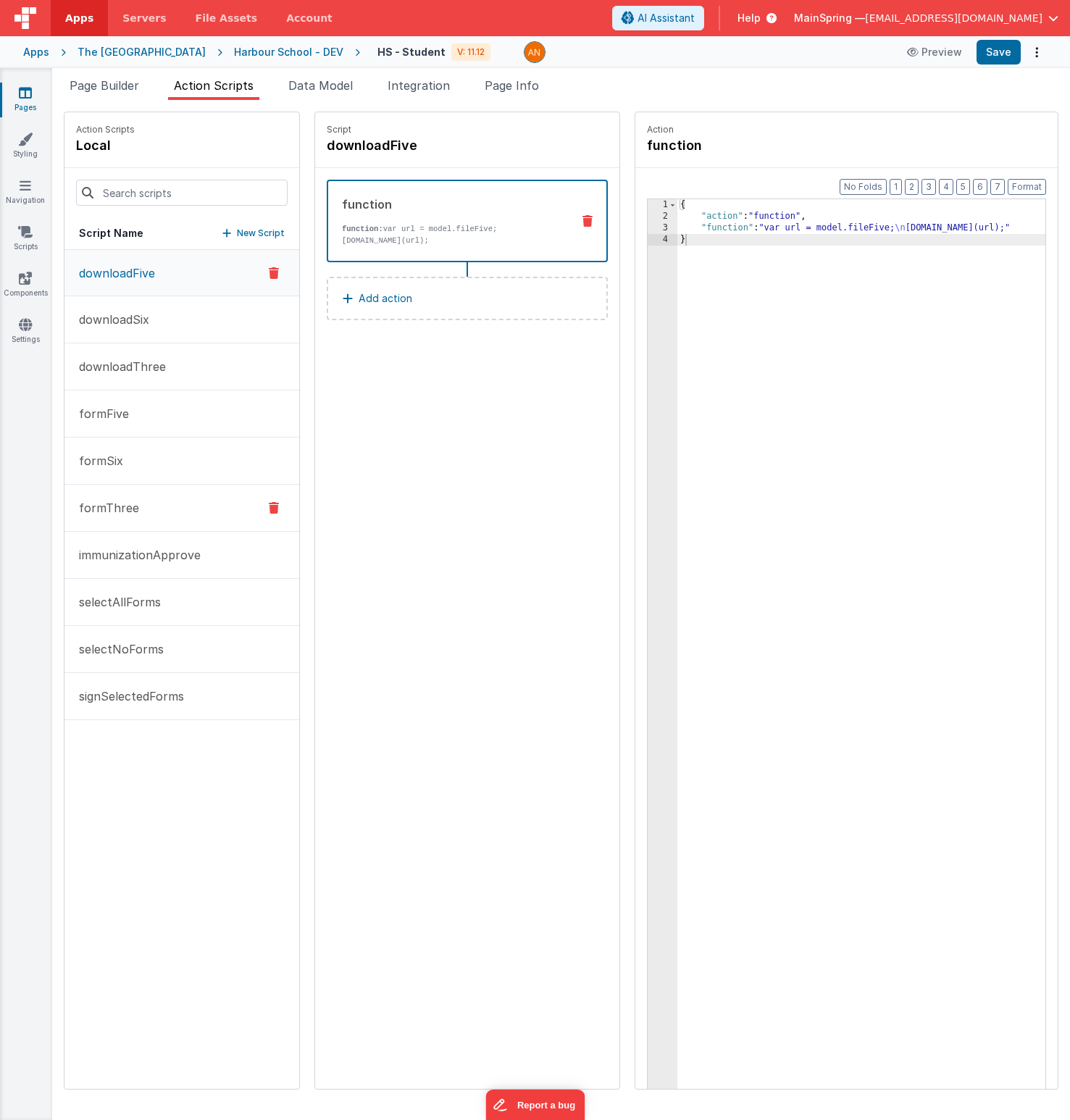
click at [134, 503] on p "formThree" at bounding box center [104, 507] width 69 height 17
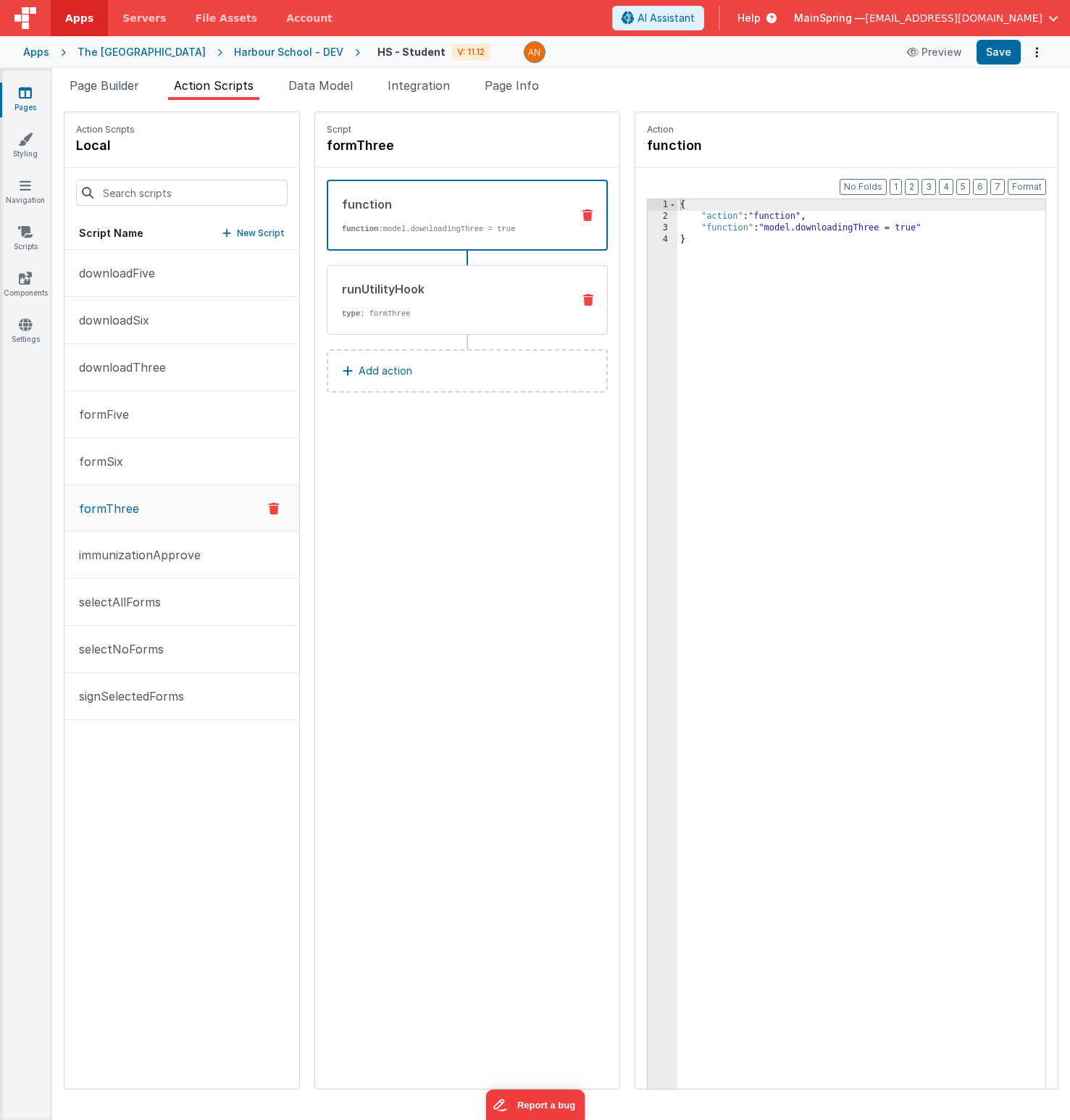
click at [439, 306] on div "runUtilityHook type : formThree" at bounding box center [444, 300] width 233 height 39
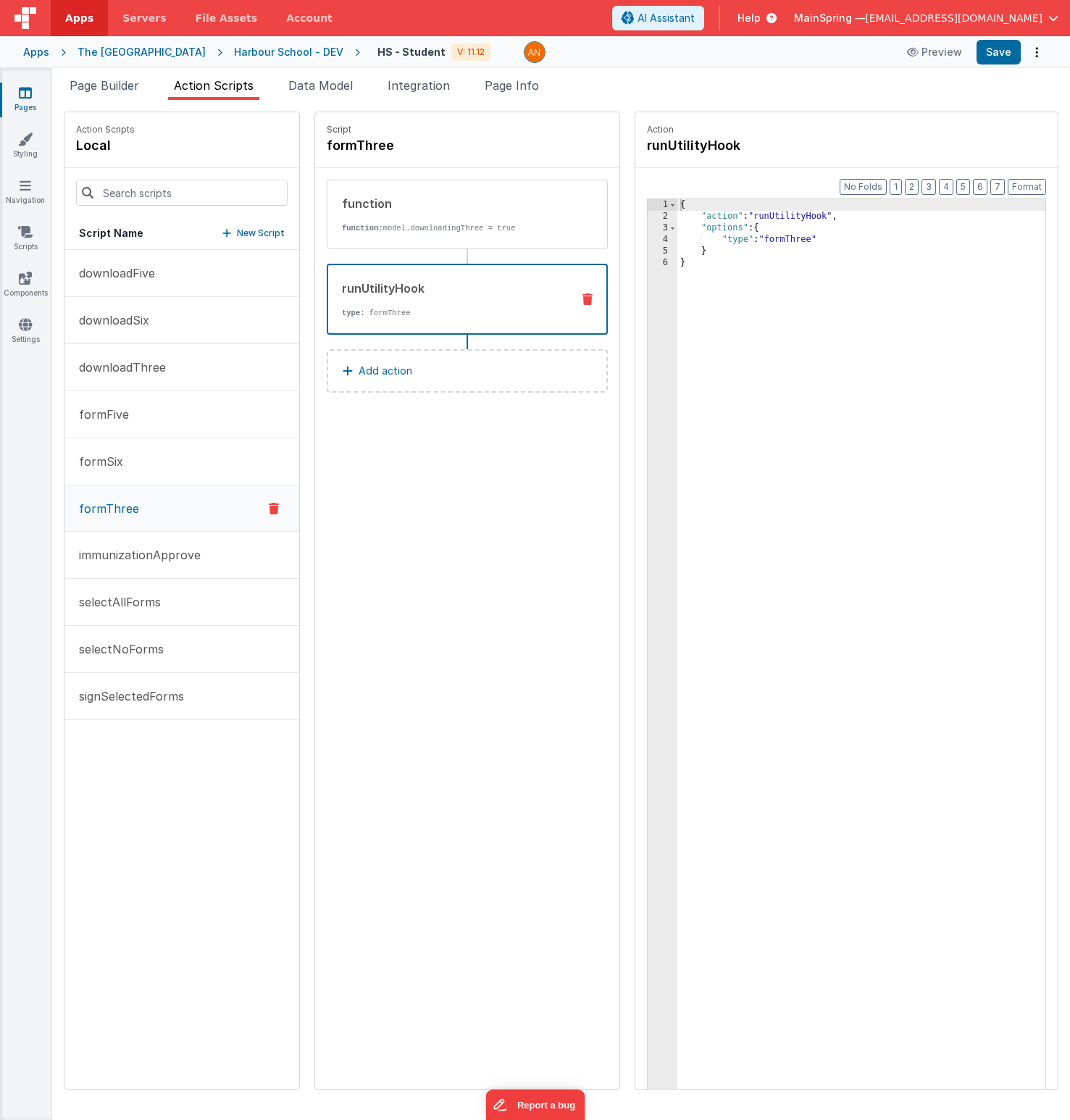
click at [715, 15] on span "Help" at bounding box center [749, 18] width 23 height 15
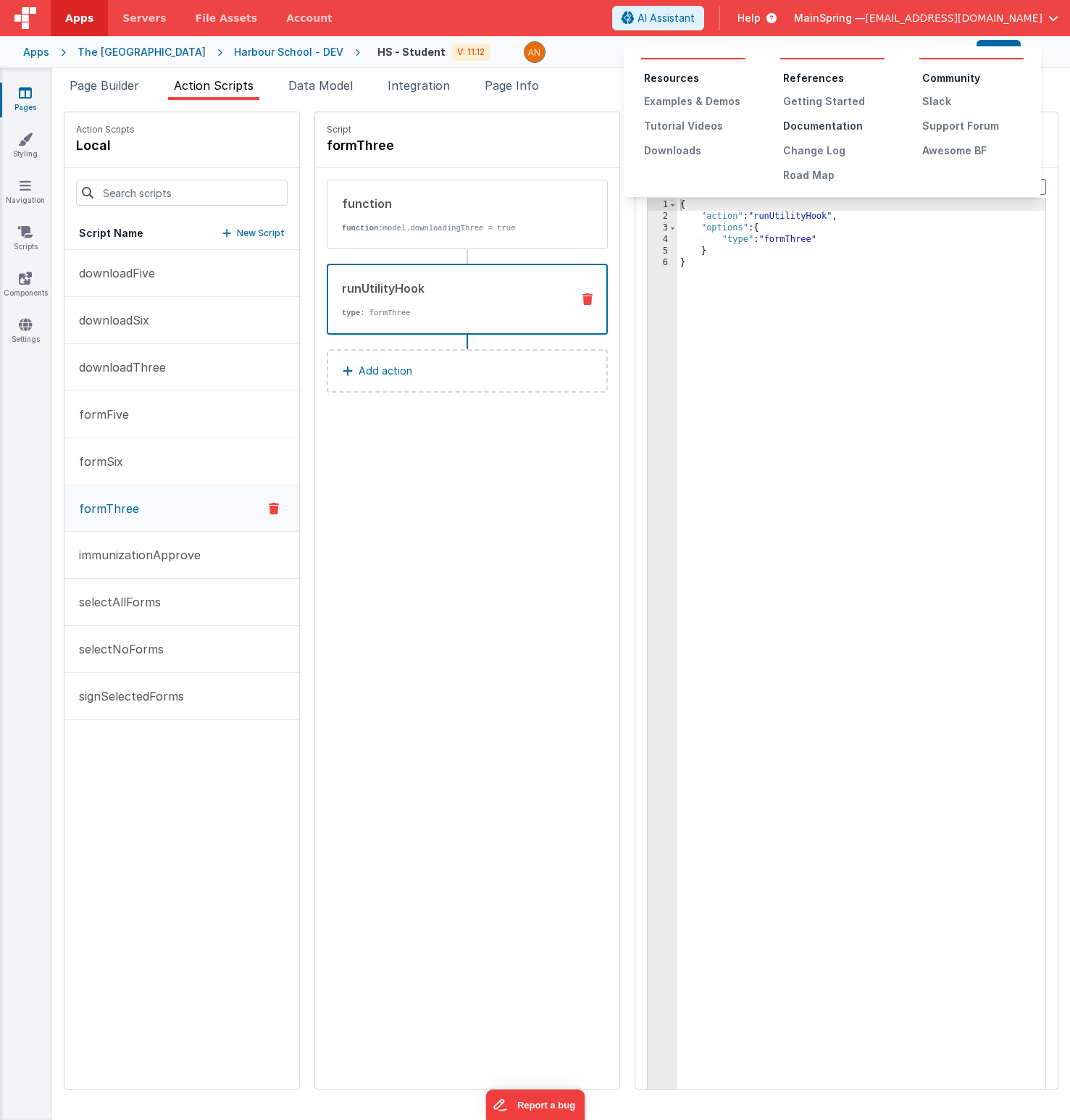
click at [715, 126] on div "Documentation" at bounding box center [834, 126] width 101 height 15
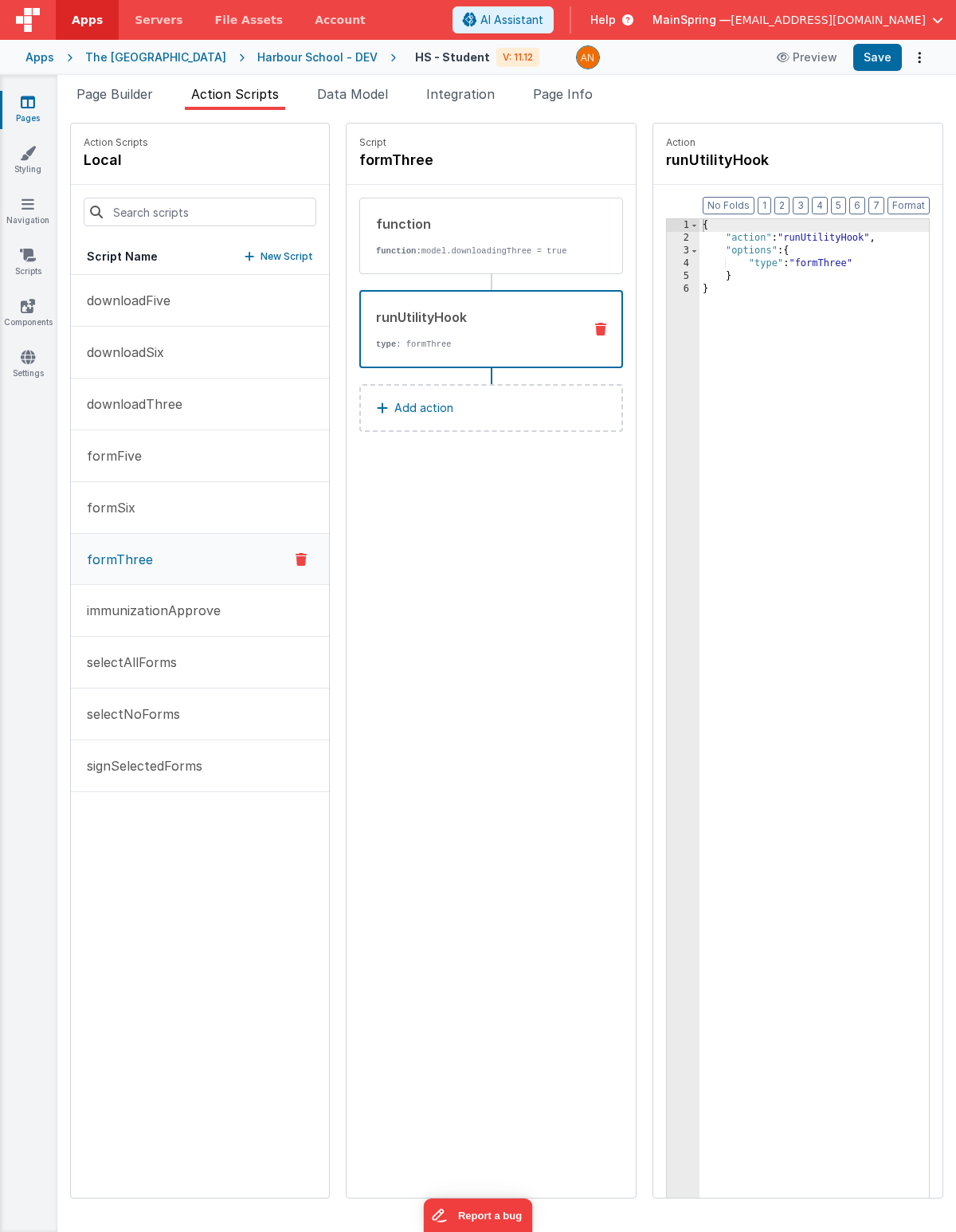
click at [102, 55] on div "The [GEOGRAPHIC_DATA]" at bounding box center [156, 58] width 141 height 16
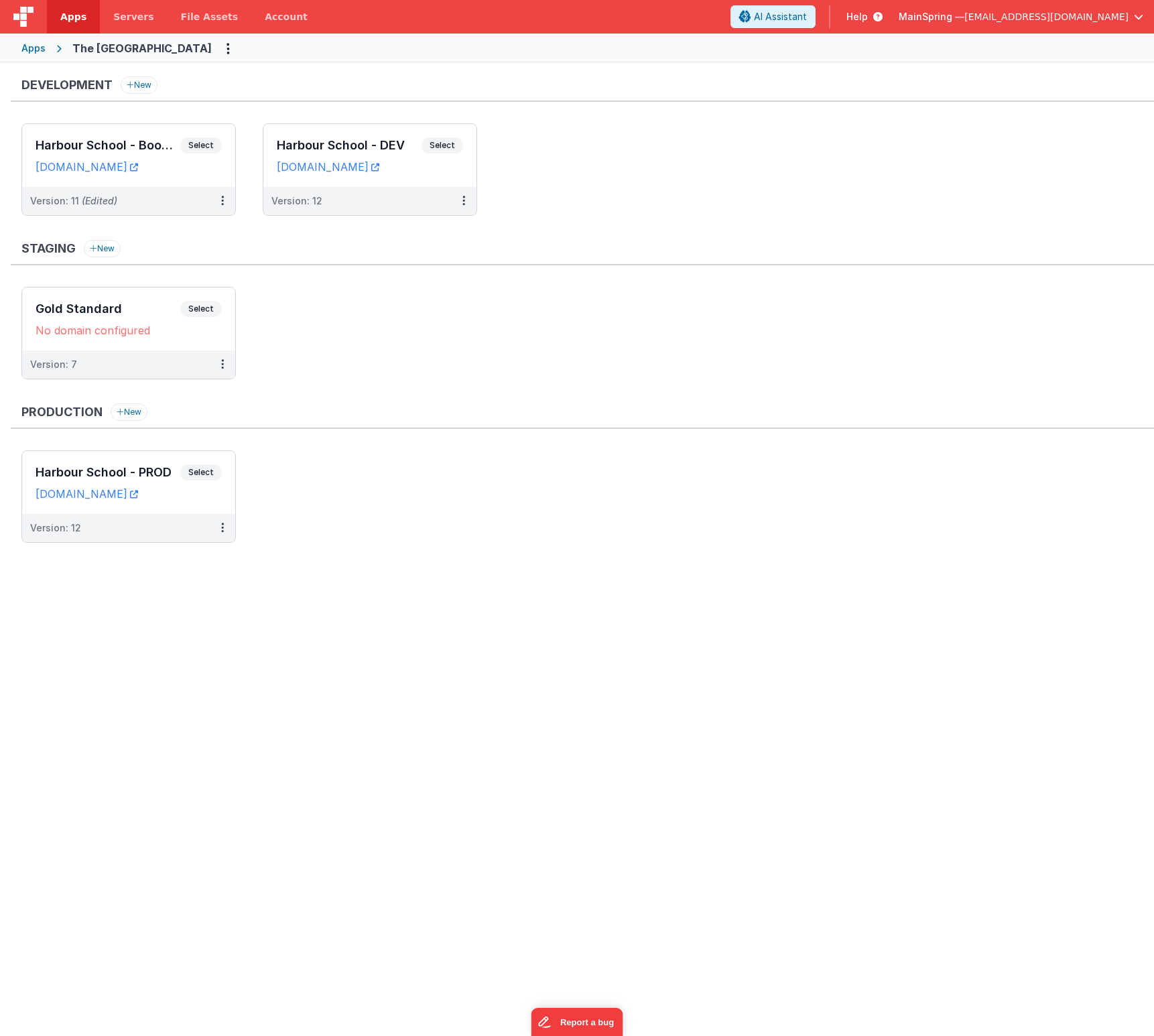
click at [387, 334] on ul "Gold Standard Select URLs No domain configured Version: 7" at bounding box center [587, 339] width 1132 height 106
click at [421, 193] on div "Version: 12" at bounding box center [370, 201] width 213 height 28
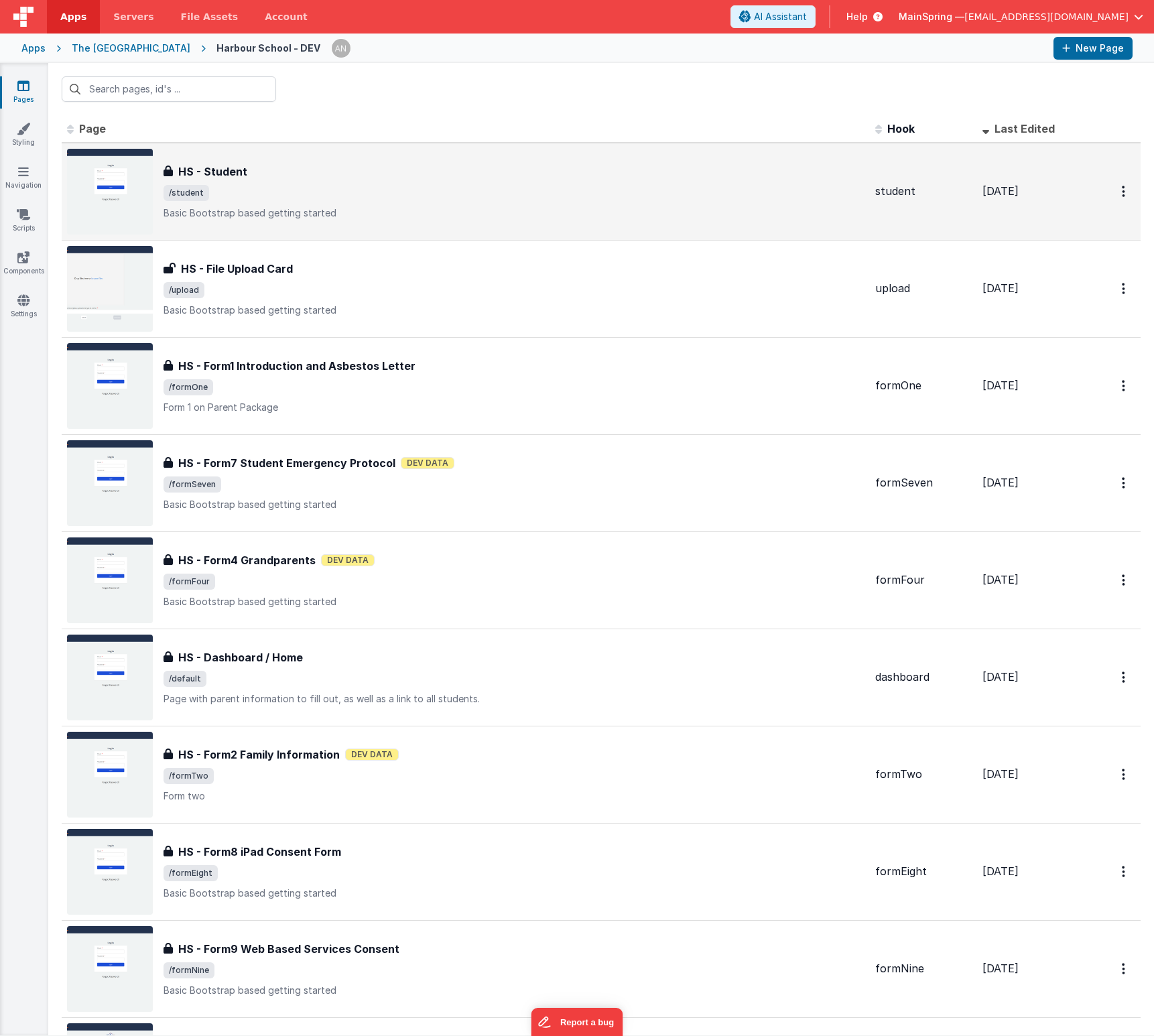
click at [370, 200] on span "/student" at bounding box center [513, 192] width 701 height 16
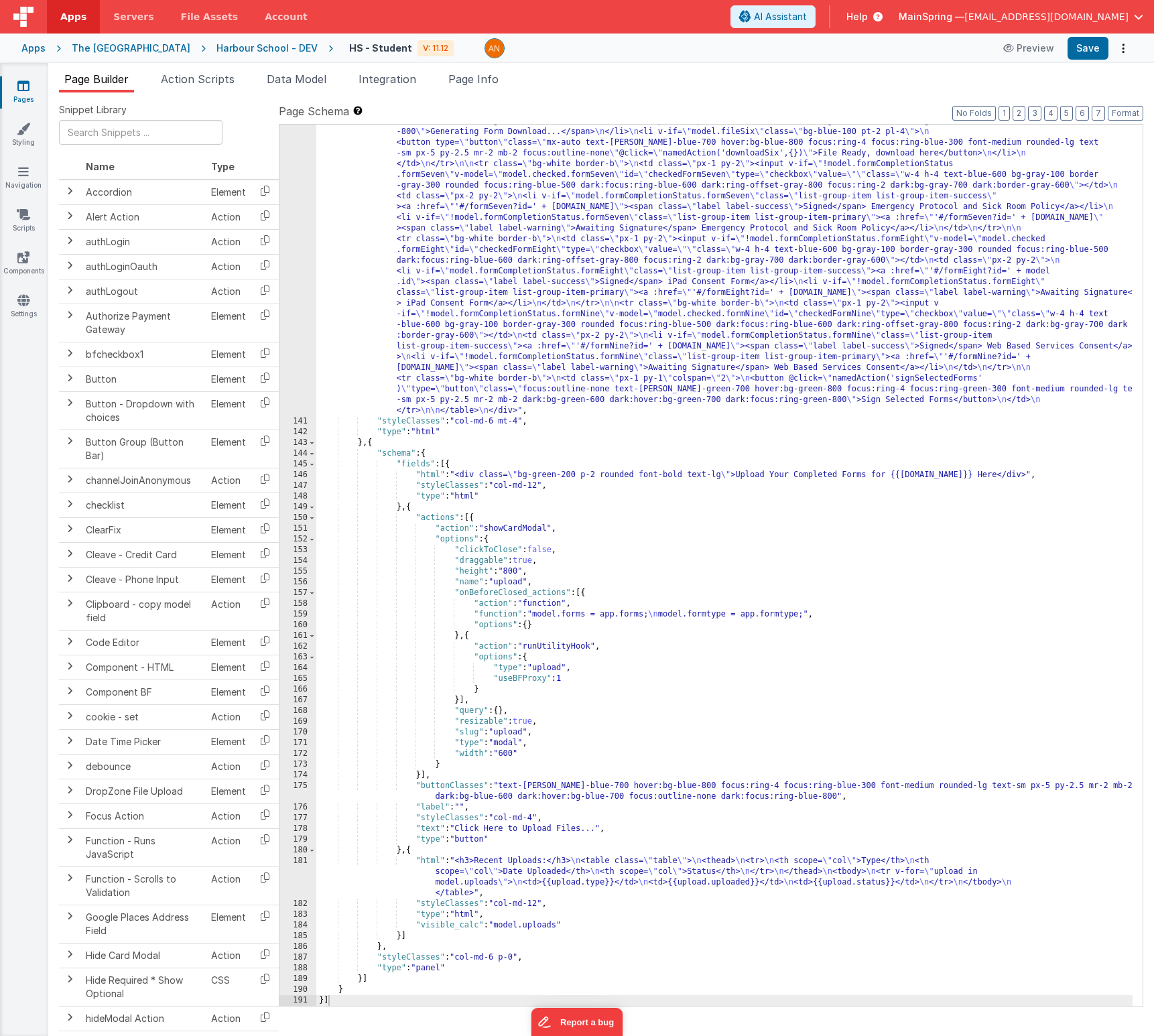
scroll to position [2089, 0]
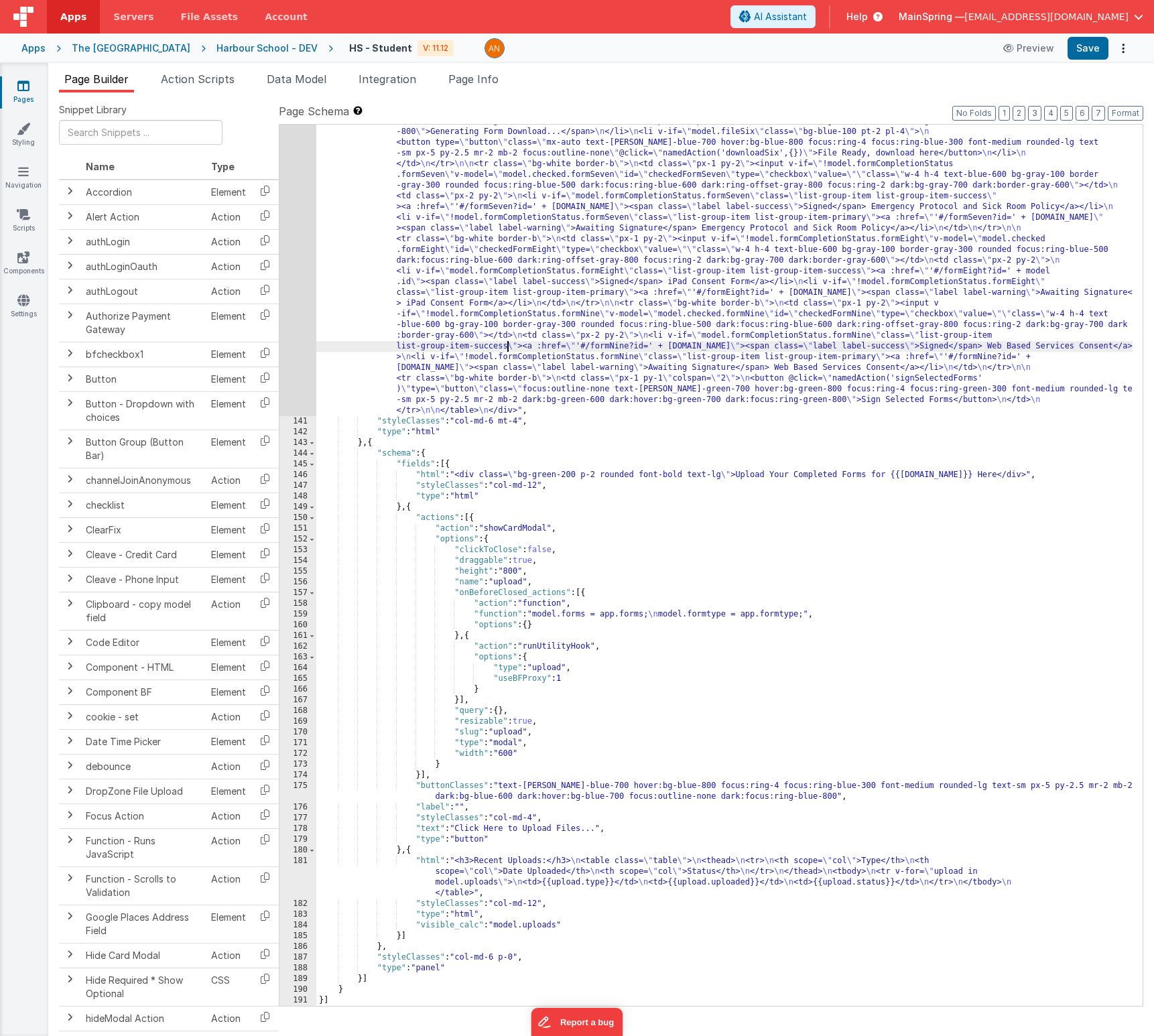
click at [507, 347] on div ""html" : "<div class= \" p-2 text-lg font-bold rounded bg-orange-200 \" v-if= \…" at bounding box center [724, 422] width 816 height 1771
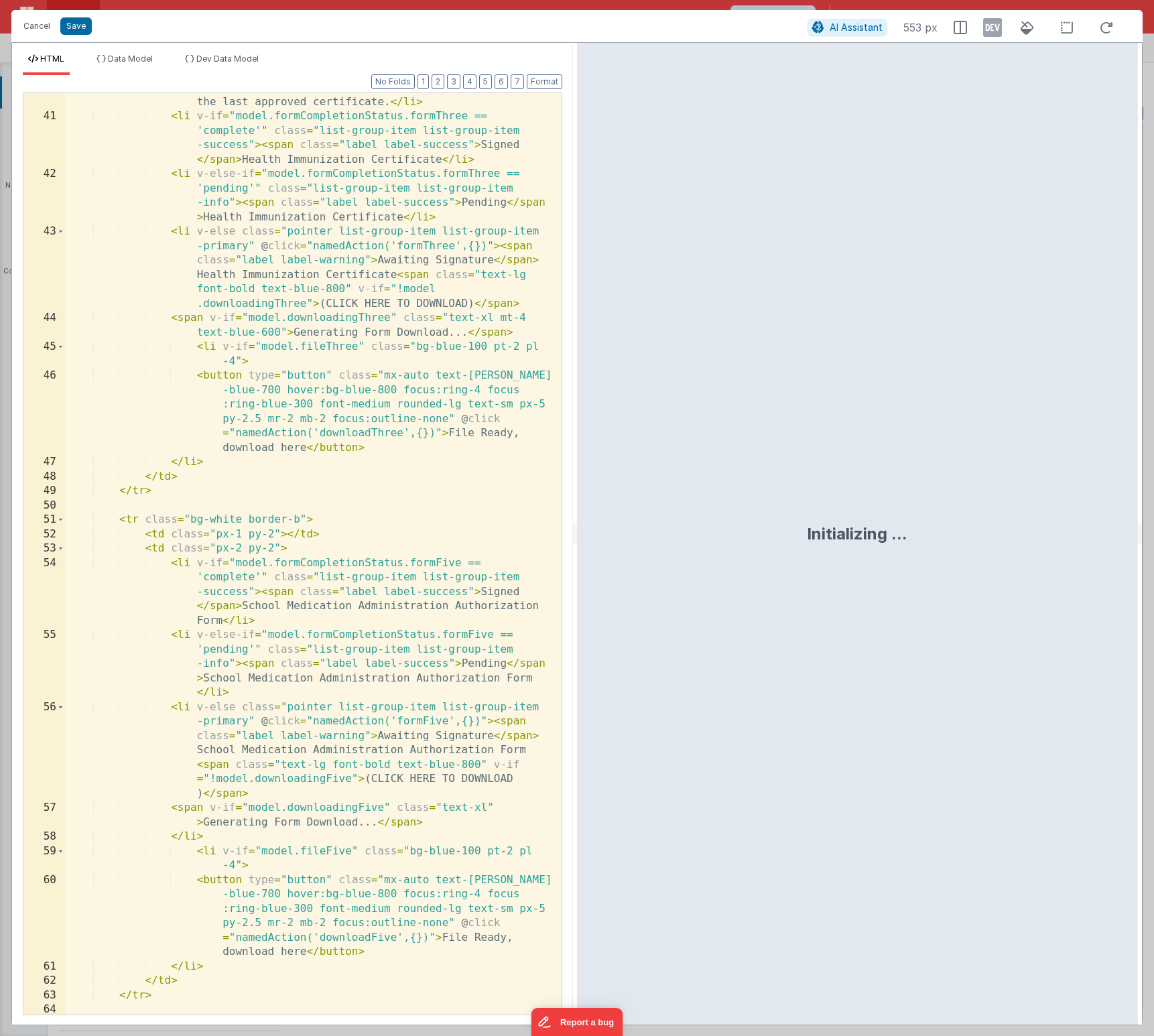
scroll to position [1809, 0]
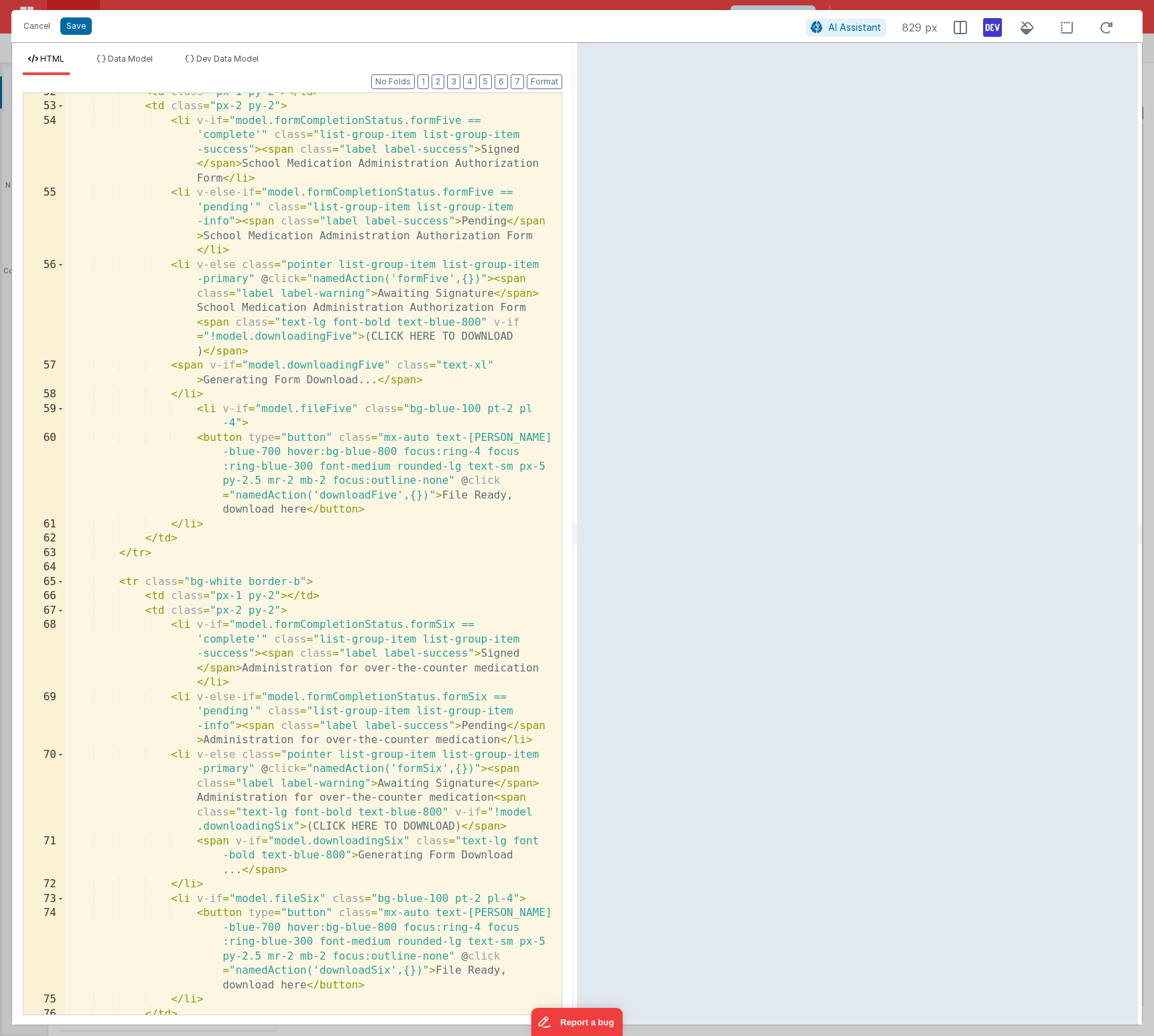
click at [662, 31] on icon at bounding box center [992, 27] width 19 height 22
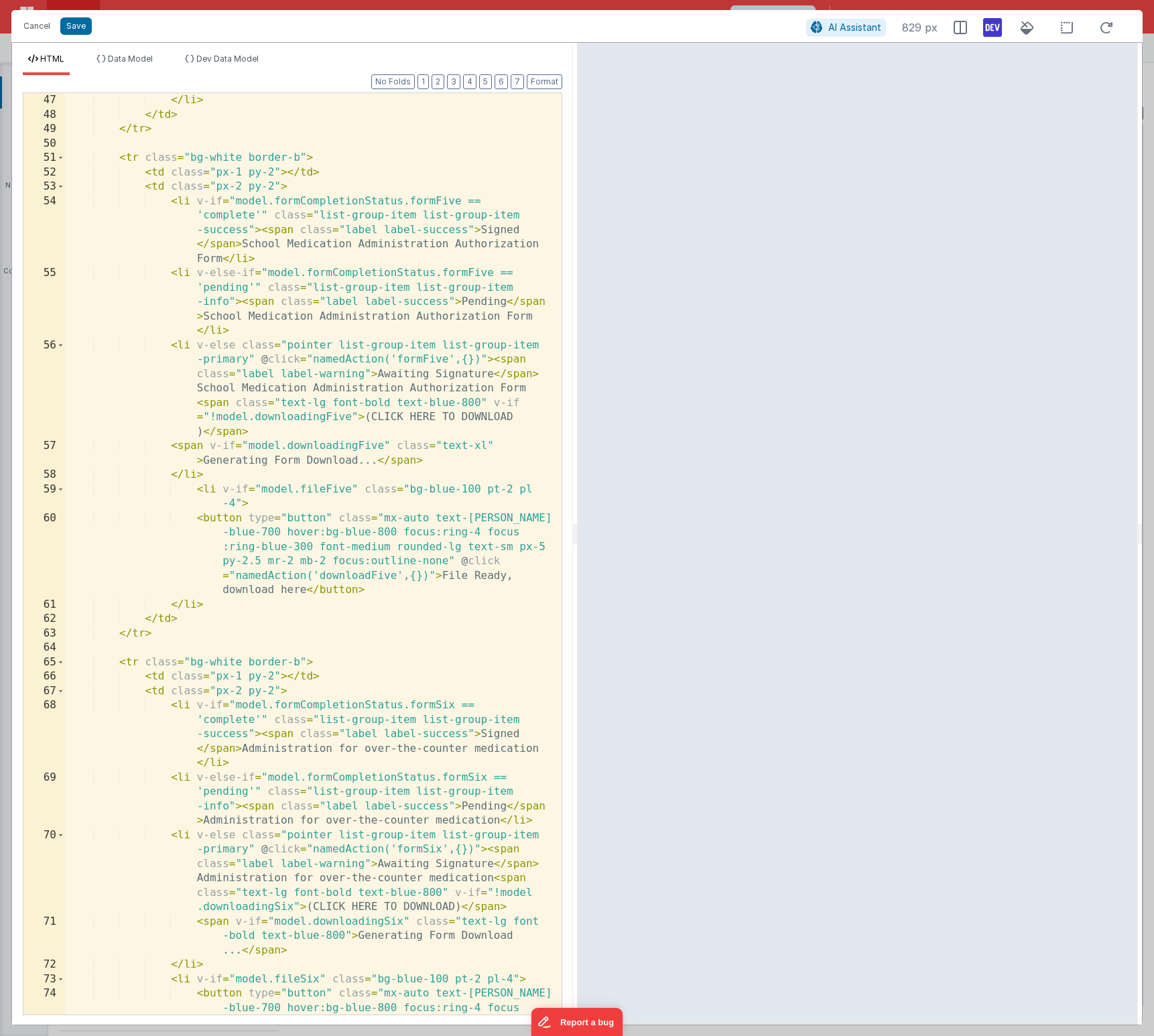
scroll to position [1729, 0]
click at [31, 22] on button "Cancel" at bounding box center [37, 25] width 40 height 19
